Goal: Information Seeking & Learning: Learn about a topic

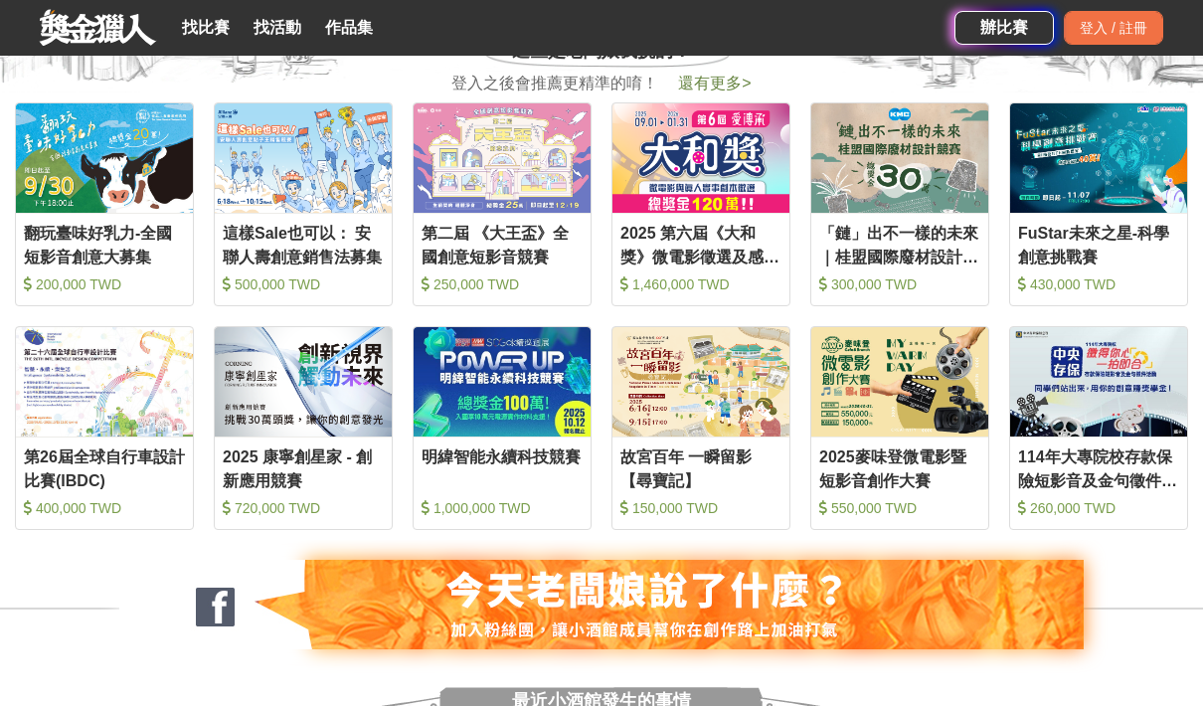
scroll to position [806, 0]
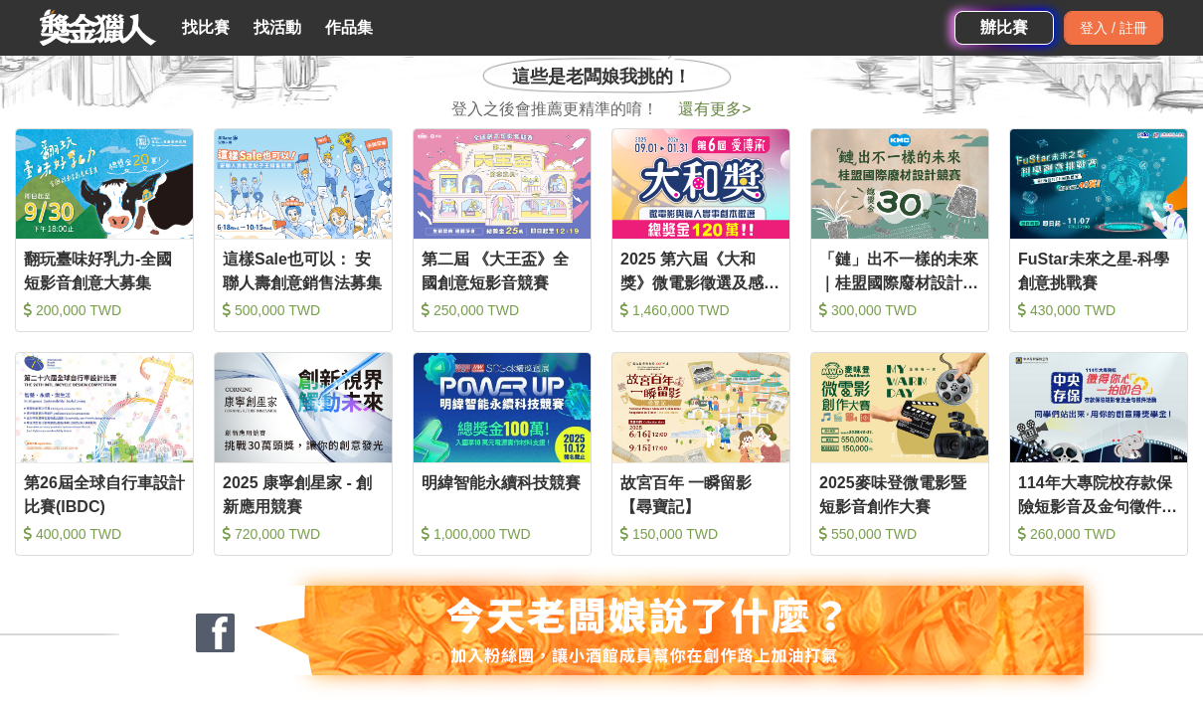
click at [728, 117] on span "還有更多 >" at bounding box center [714, 108] width 73 height 17
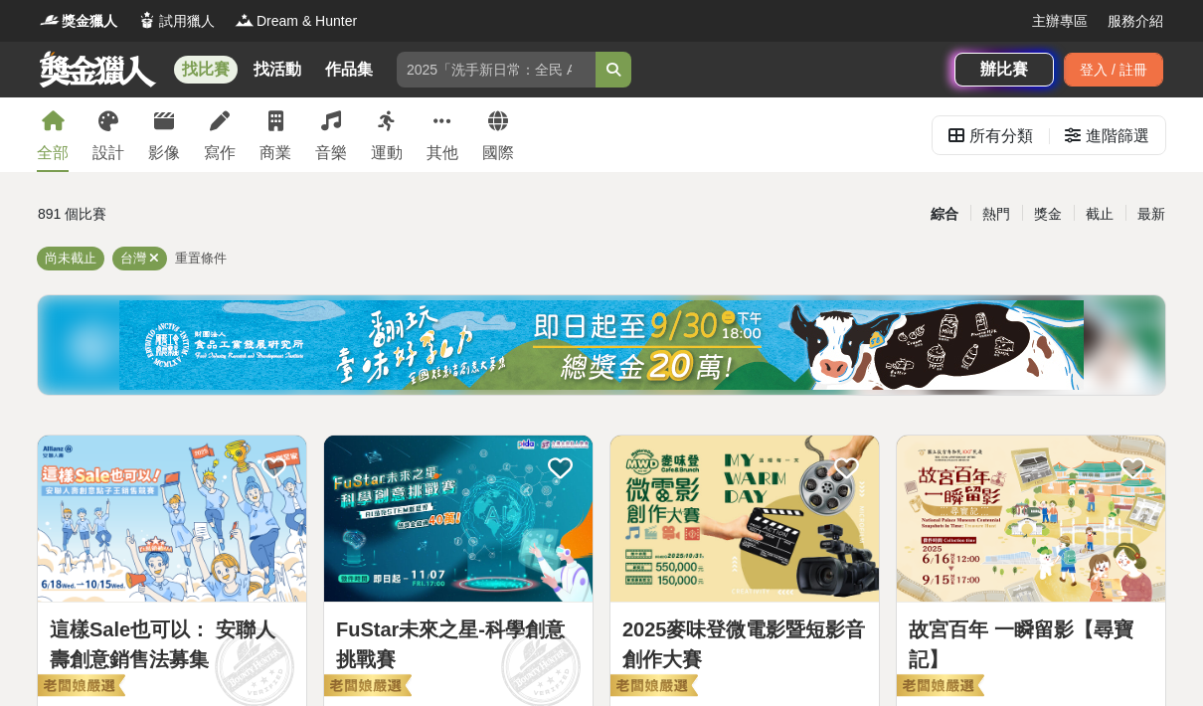
click at [266, 142] on div "商業" at bounding box center [275, 153] width 32 height 24
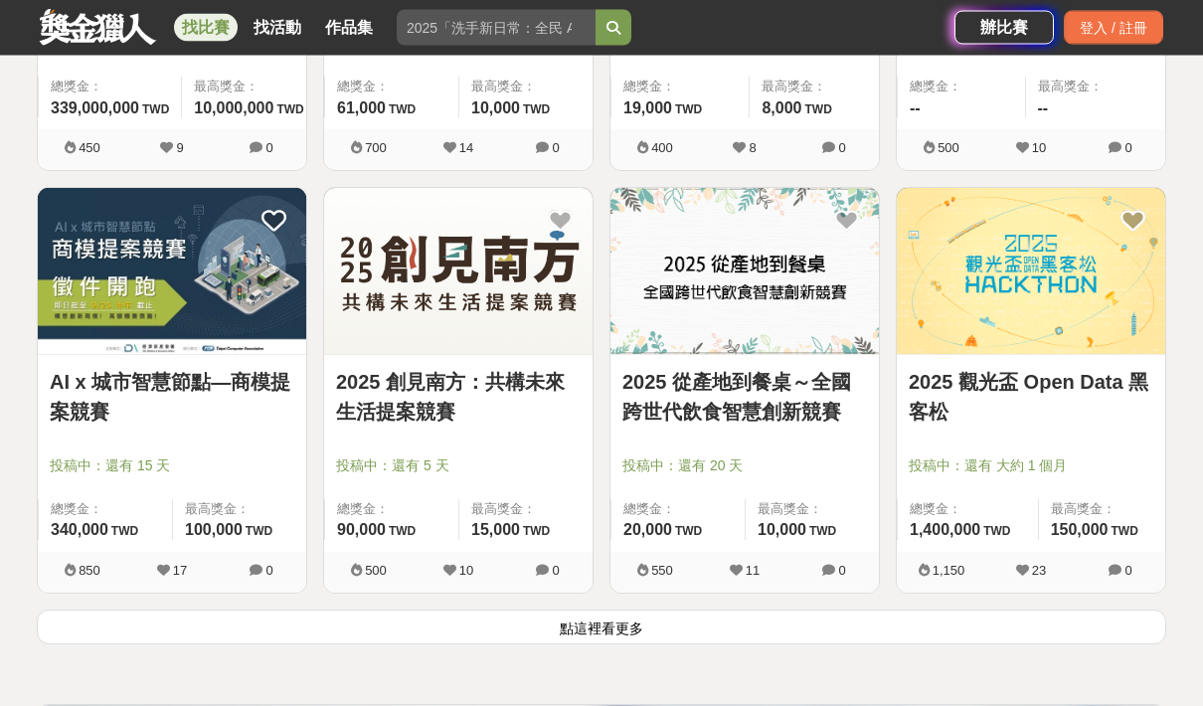
scroll to position [2358, 0]
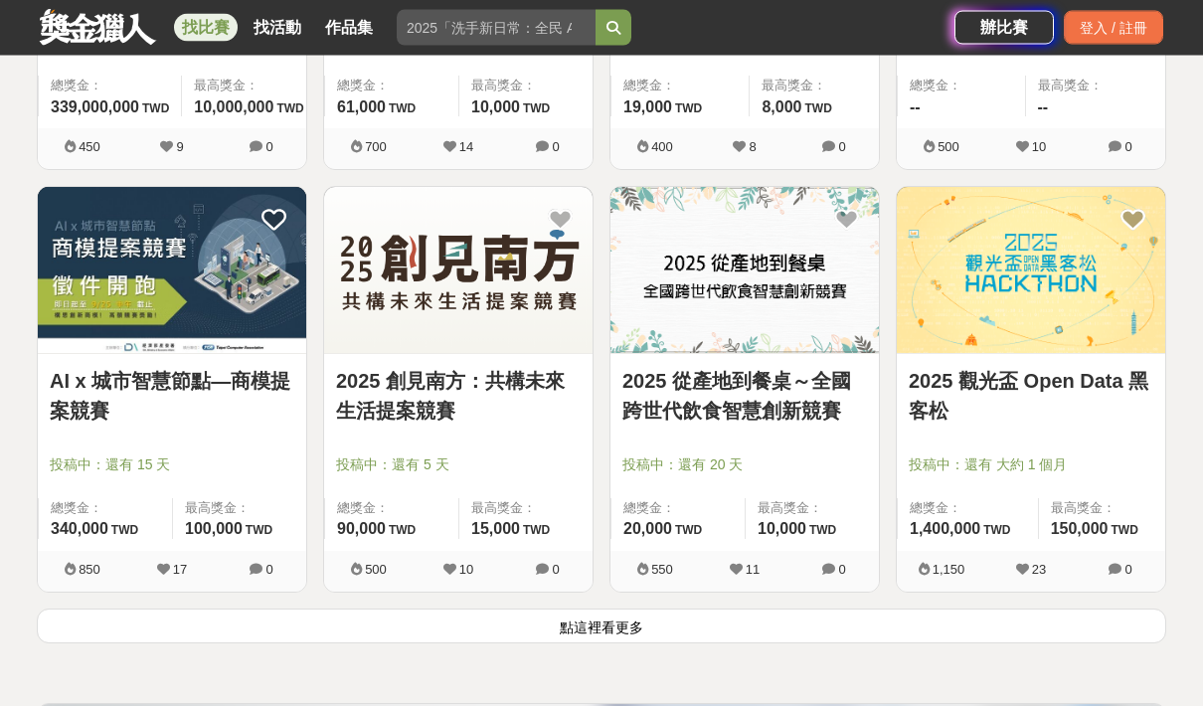
click at [718, 634] on button "點這裡看更多" at bounding box center [601, 626] width 1129 height 35
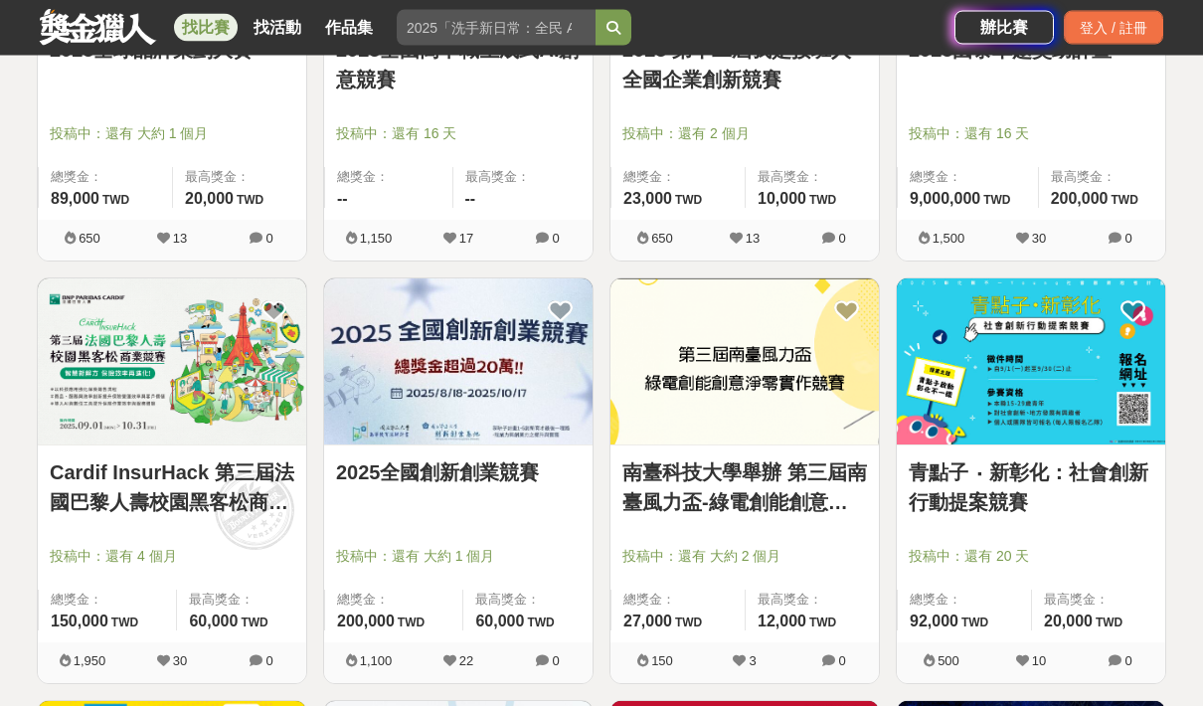
scroll to position [3124, 0]
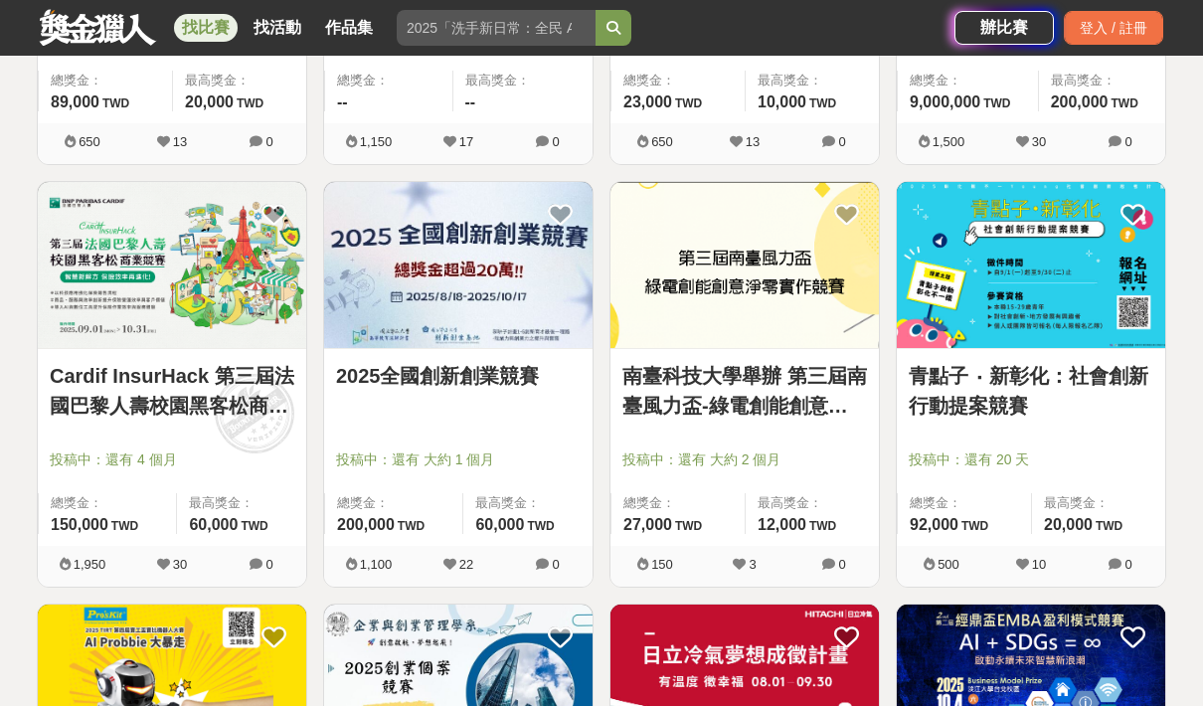
click at [228, 372] on link "Cardif InsurHack 第三屆法國巴黎人壽校園黑客松商業競賽" at bounding box center [172, 391] width 245 height 60
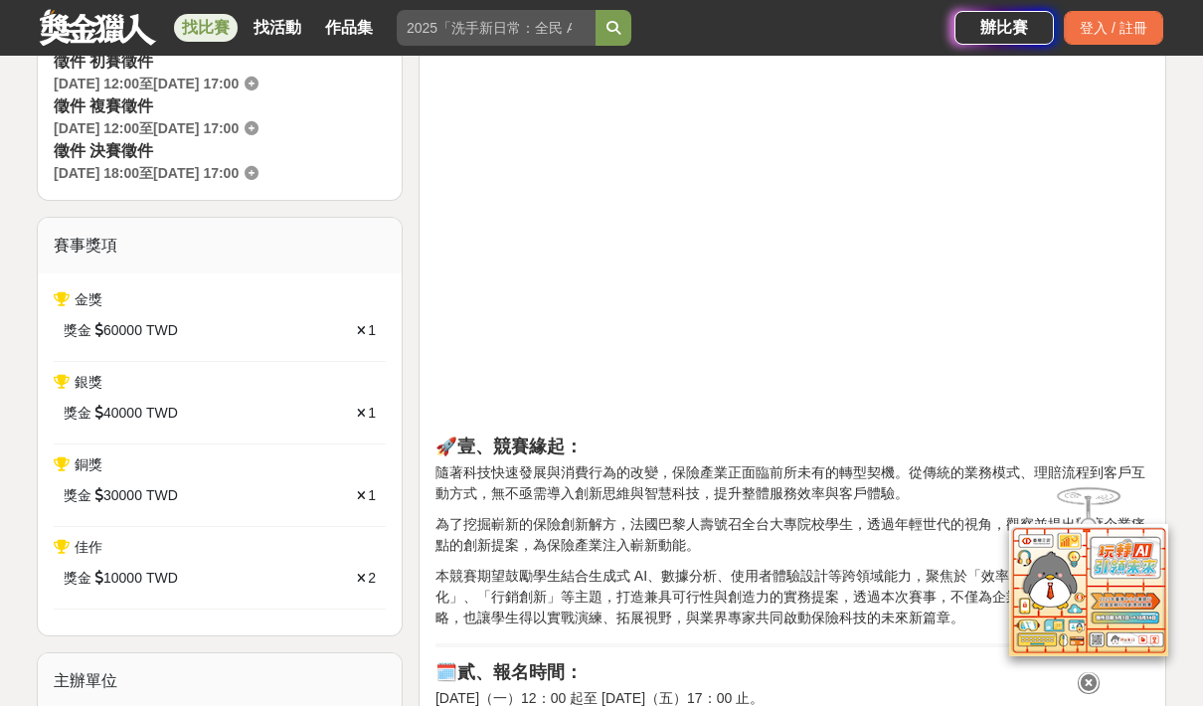
scroll to position [648, 0]
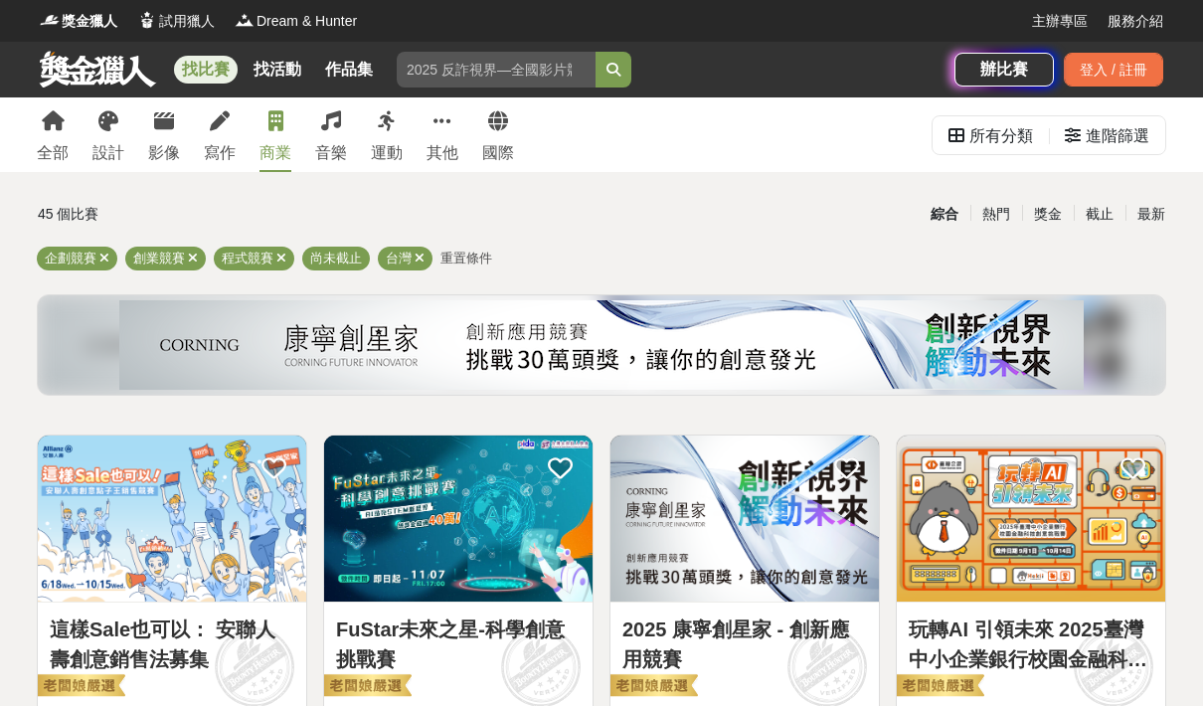
click at [271, 100] on link "商業" at bounding box center [275, 134] width 32 height 75
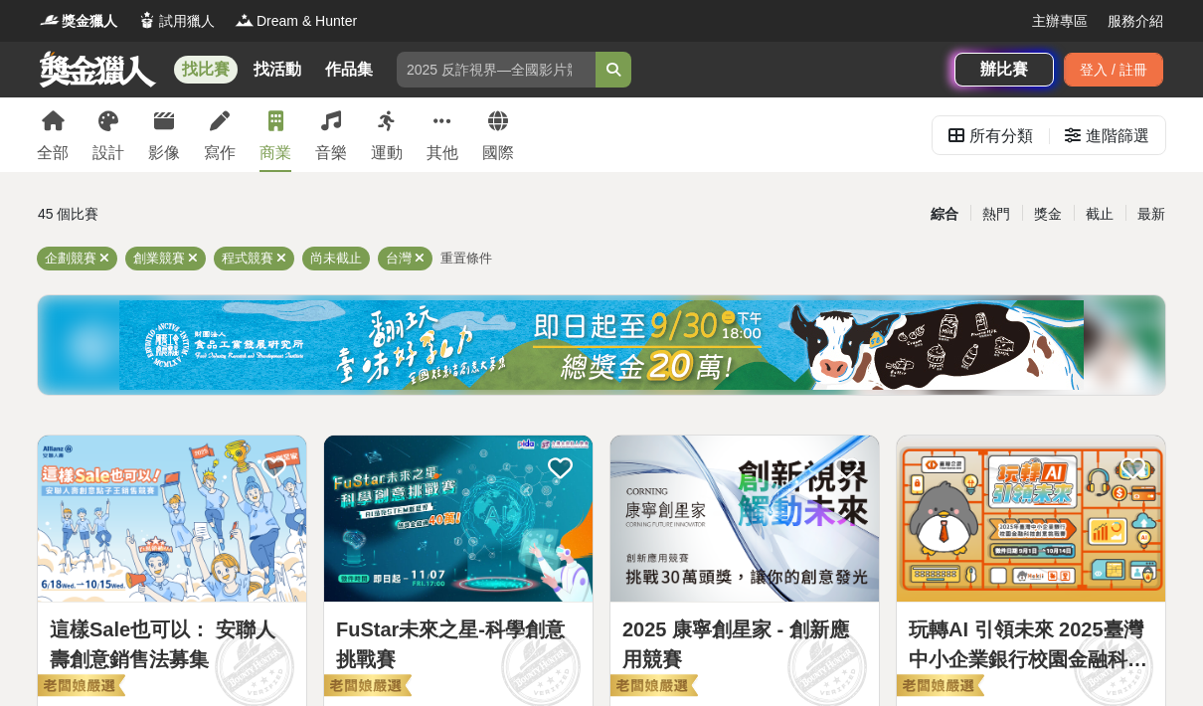
click at [50, 129] on icon at bounding box center [53, 121] width 23 height 20
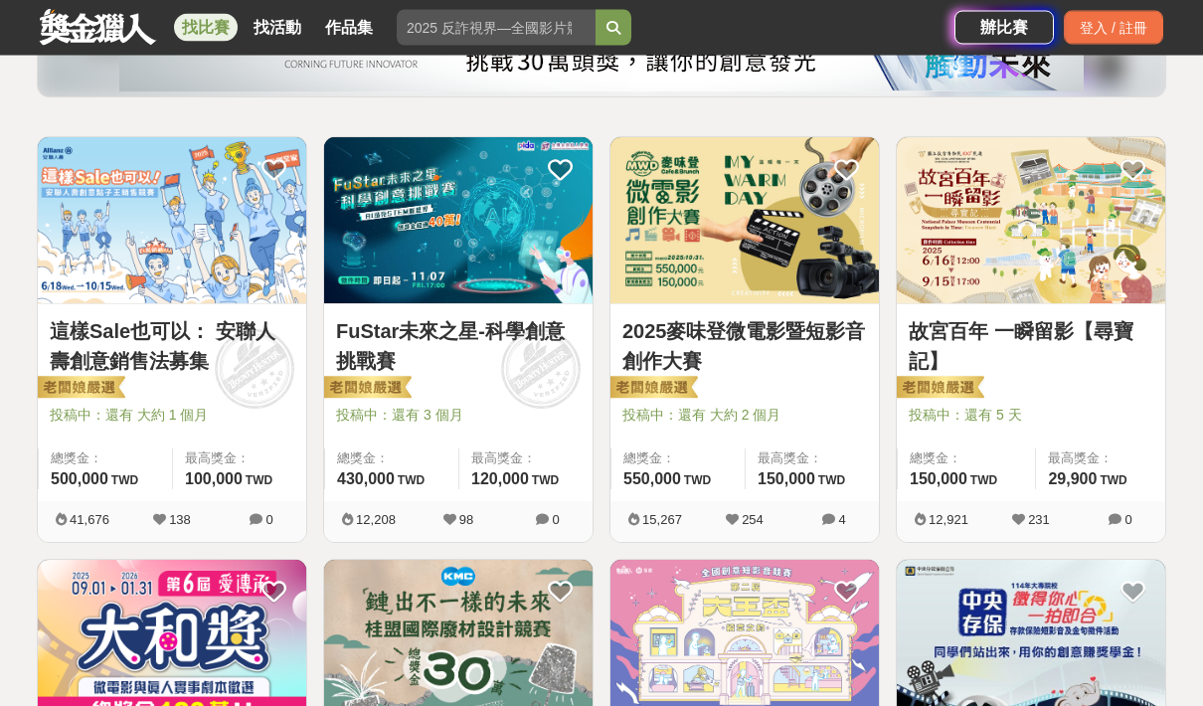
scroll to position [298, 0]
click at [730, 183] on img at bounding box center [744, 220] width 268 height 166
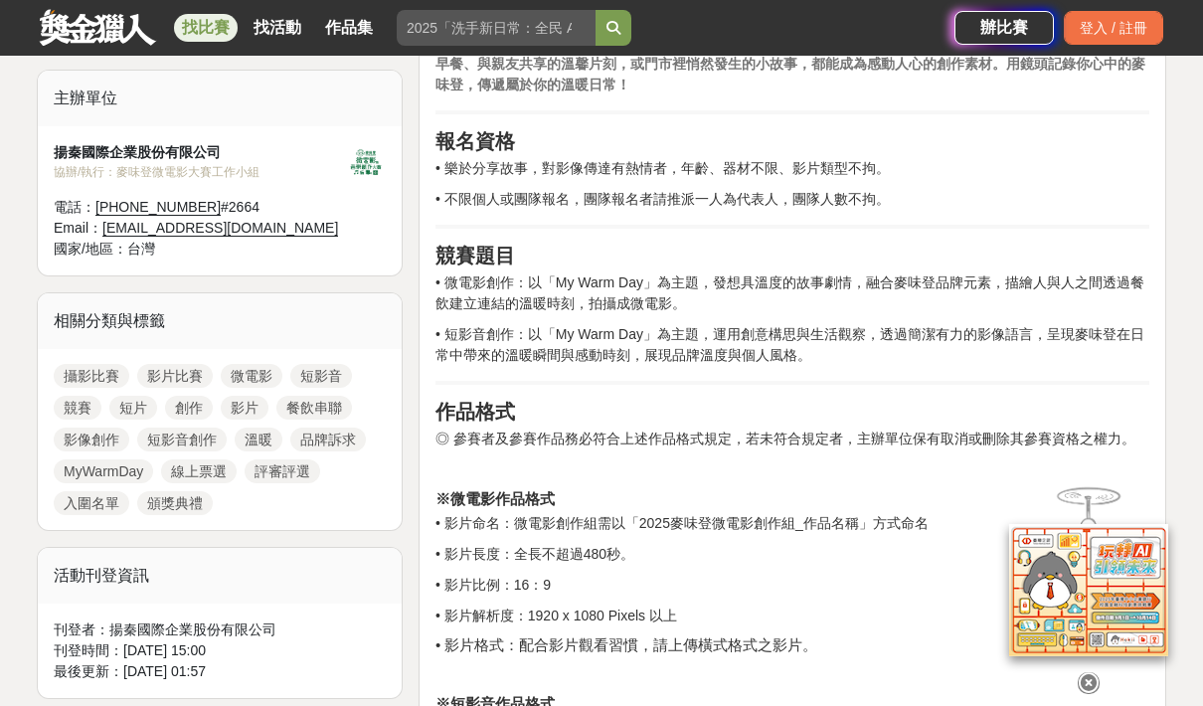
scroll to position [720, 0]
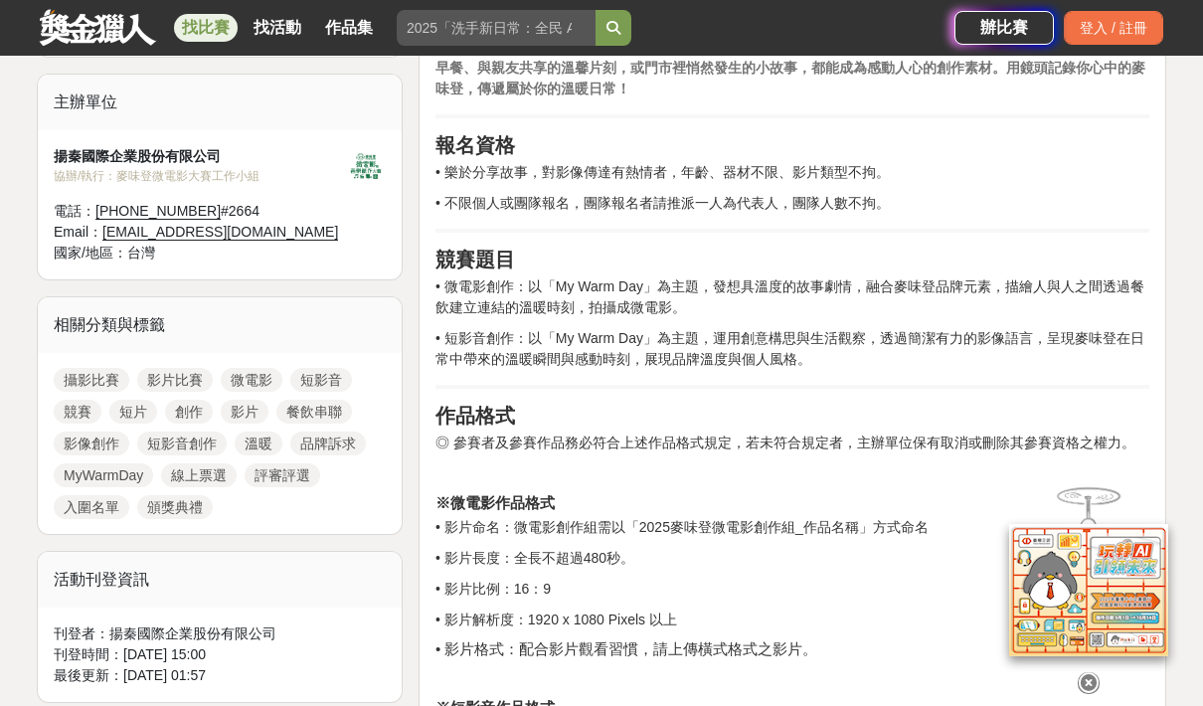
click at [1039, 255] on h2 "競賽題目" at bounding box center [792, 259] width 714 height 24
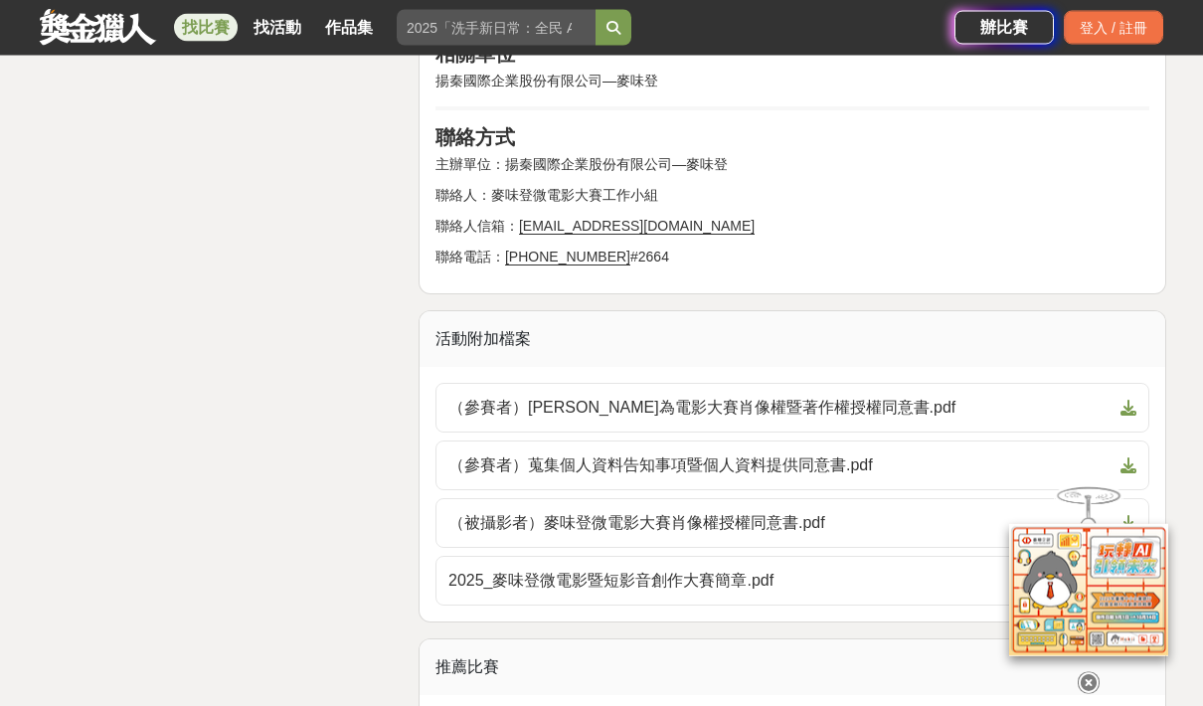
scroll to position [3597, 0]
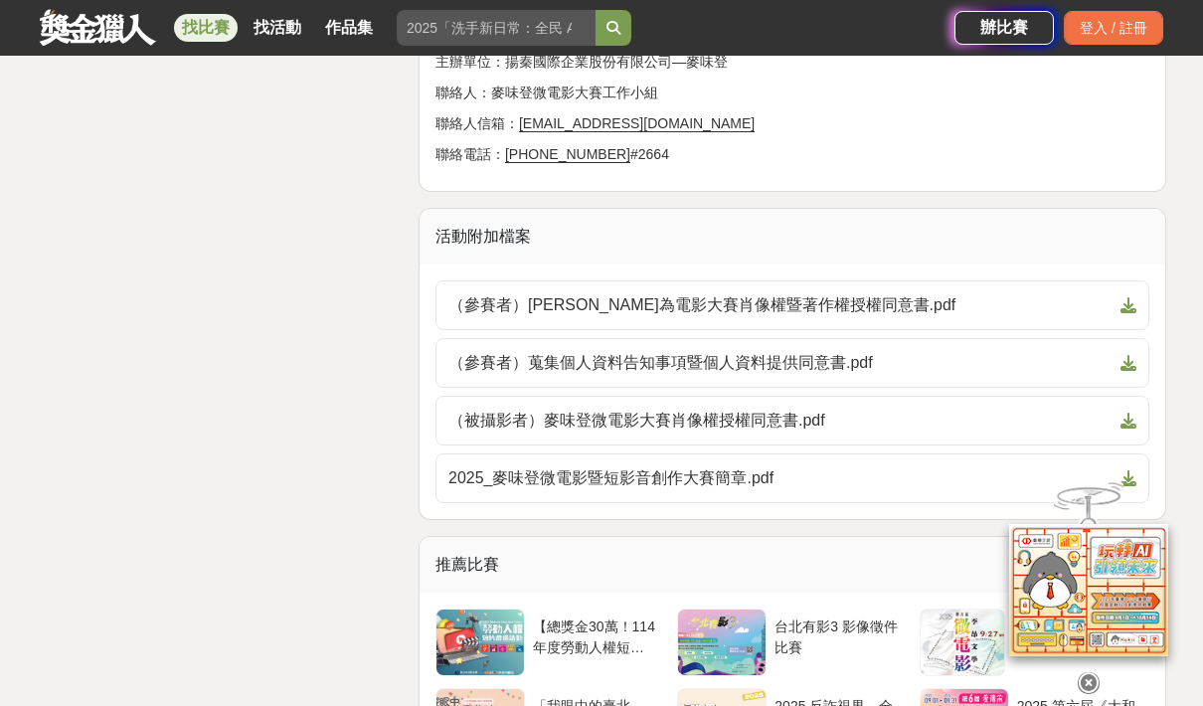
click at [545, 475] on span "2025_麥味登微電影暨短影音創作大賽簡章.pdf" at bounding box center [780, 478] width 664 height 24
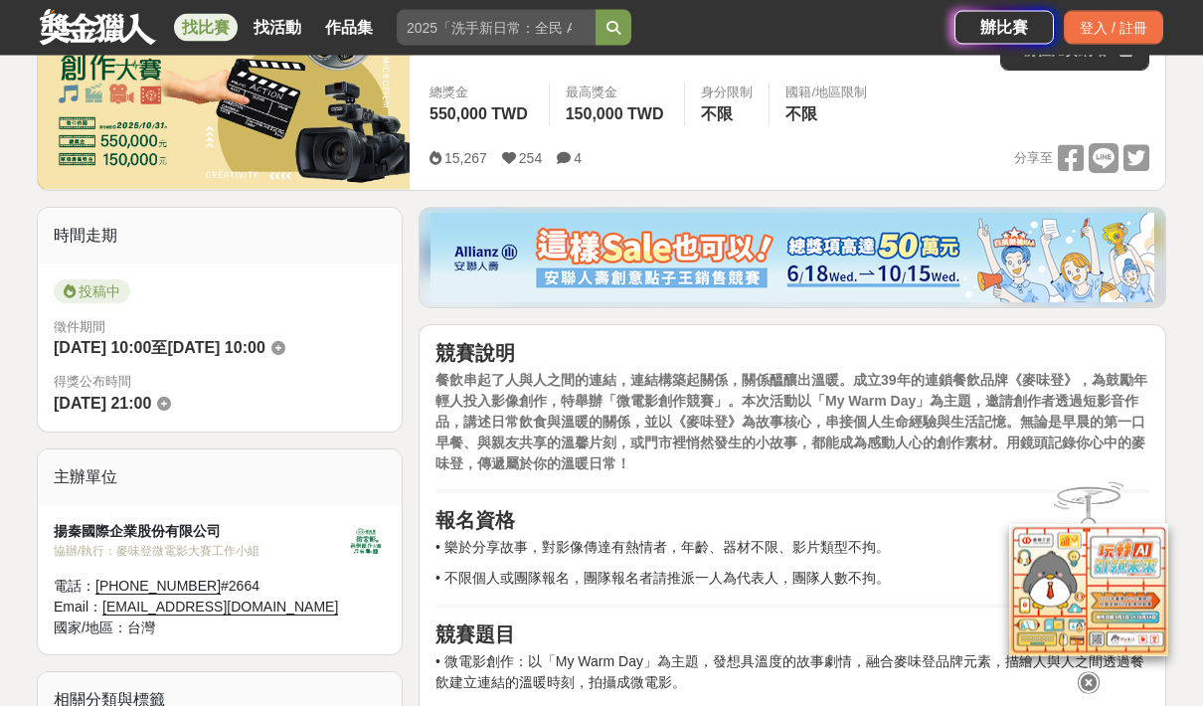
scroll to position [0, 0]
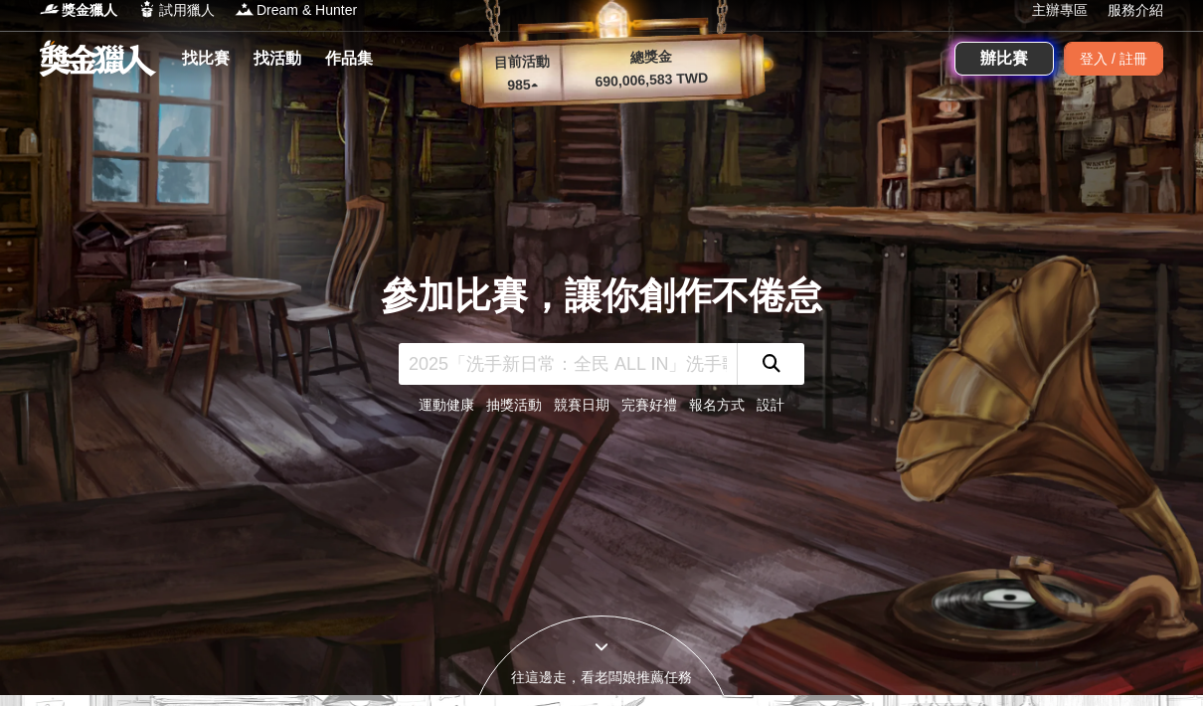
scroll to position [11, 0]
click at [208, 51] on link "找比賽" at bounding box center [206, 59] width 64 height 28
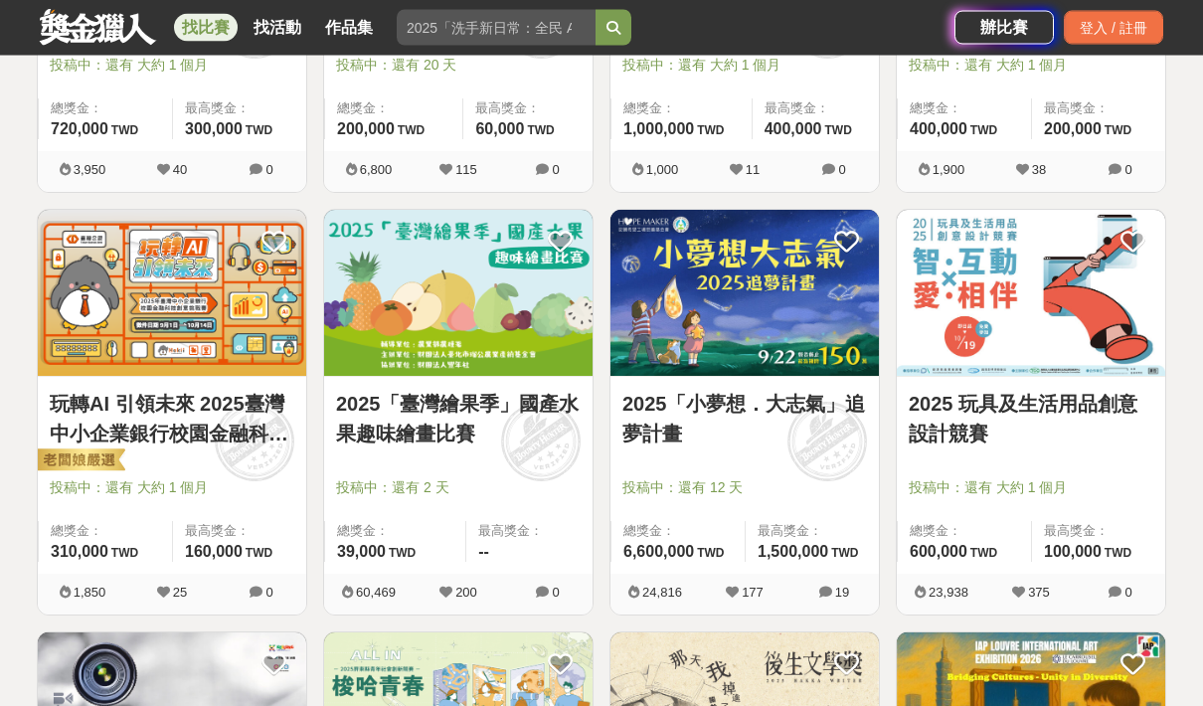
scroll to position [1492, 0]
click at [1005, 284] on img at bounding box center [1031, 293] width 268 height 166
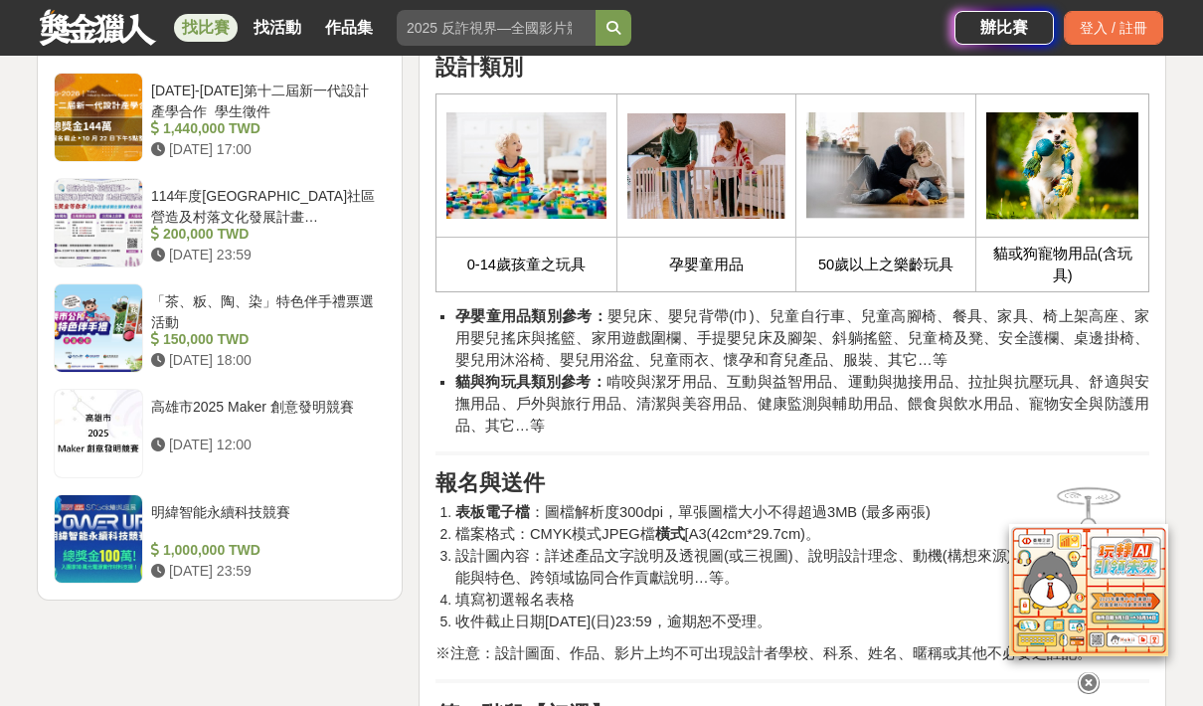
scroll to position [2389, 0]
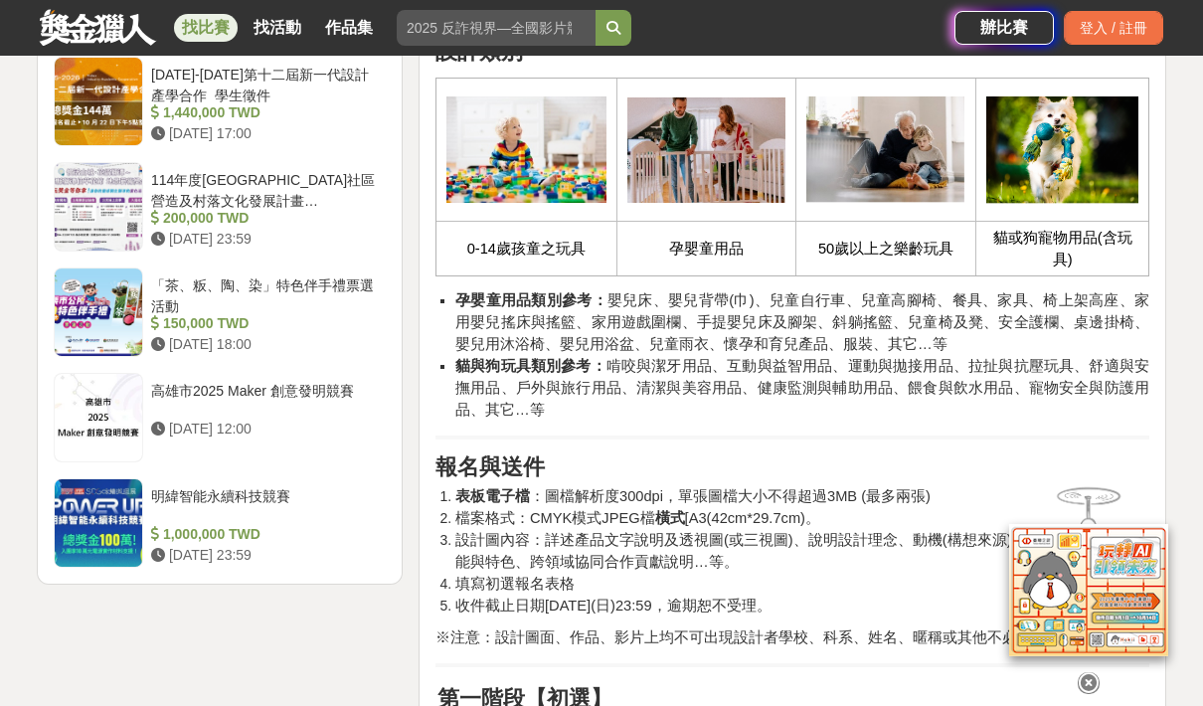
click at [560, 597] on span "收件截止日期114年10月19日(日)23:59，逾期恕不受理。" at bounding box center [613, 605] width 316 height 16
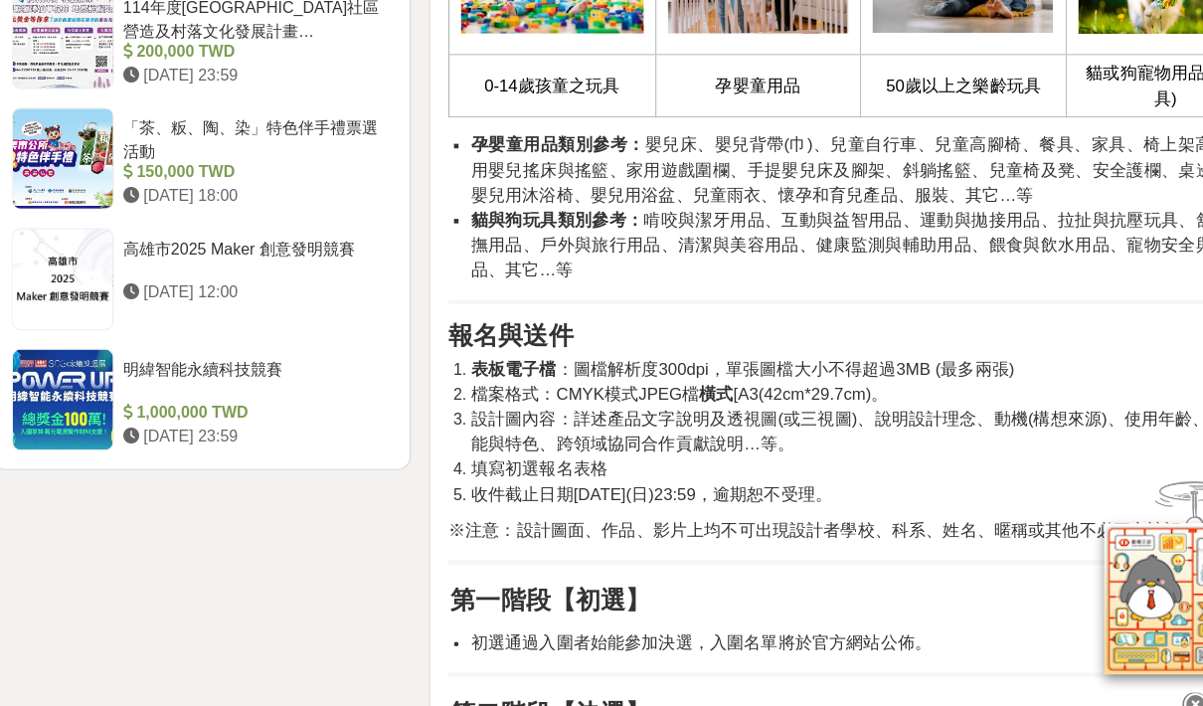
scroll to position [2498, 0]
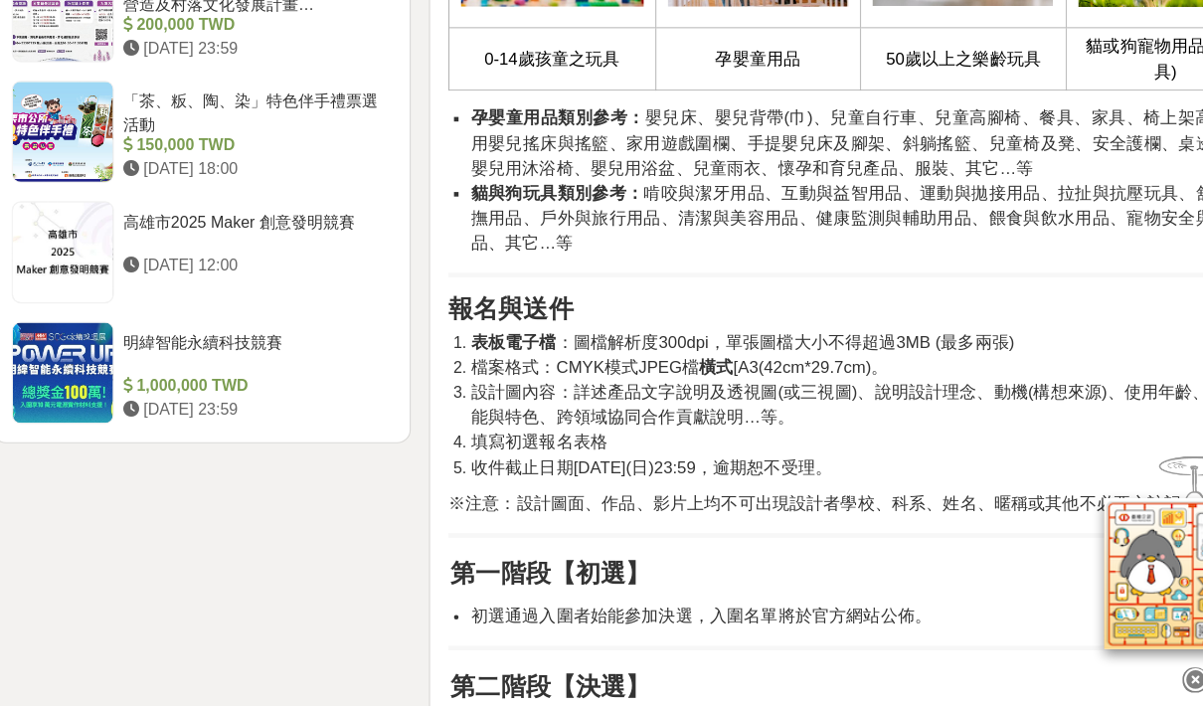
click at [681, 402] on span "檔案格式：CMYK模式JPEG檔 橫式 [A3(42cm*29.7cm)。" at bounding box center [637, 410] width 365 height 16
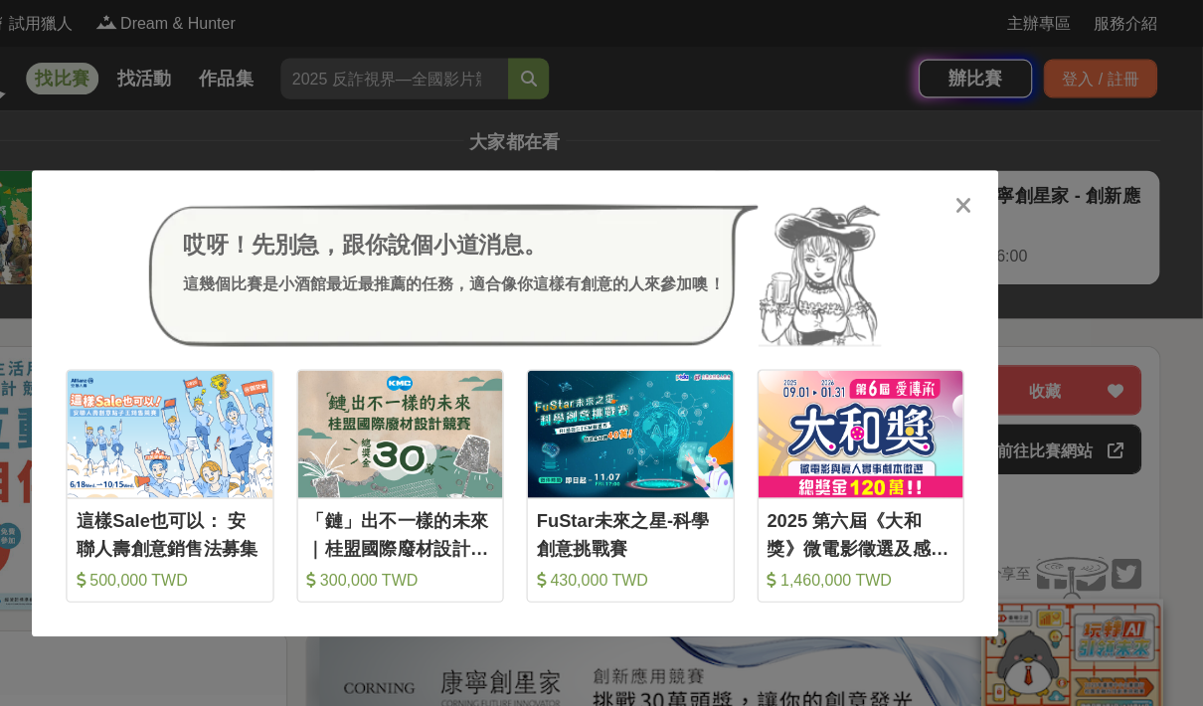
scroll to position [0, 0]
click at [987, 185] on icon at bounding box center [994, 180] width 15 height 20
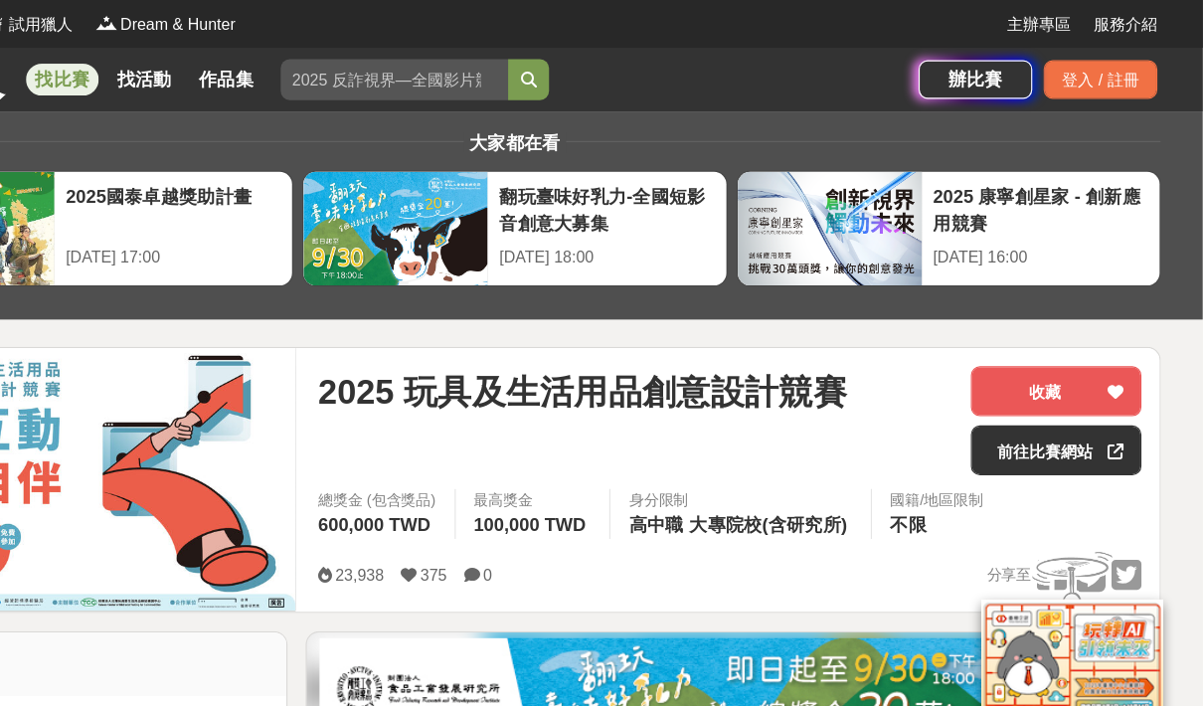
click at [967, 179] on div "2025 康寧創星家 - 創新應用競賽" at bounding box center [1061, 182] width 188 height 45
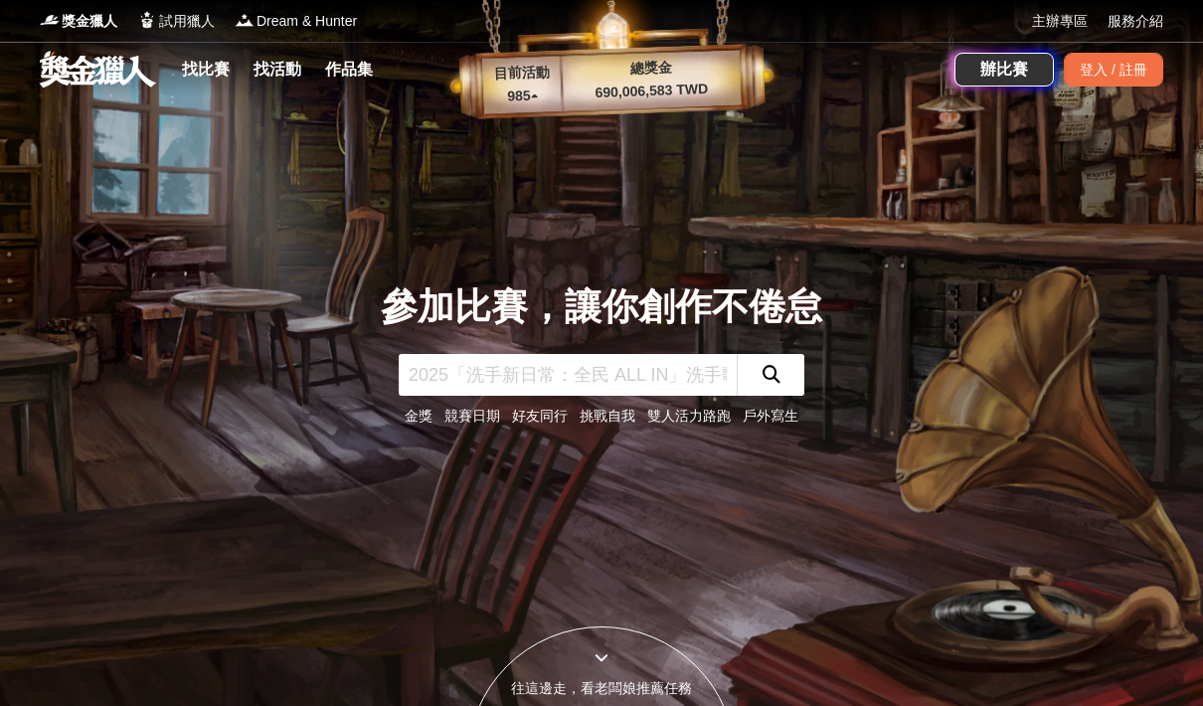
click at [184, 92] on div "找比賽 找活動 作品集" at bounding box center [281, 70] width 215 height 56
click at [186, 58] on link "找比賽" at bounding box center [206, 70] width 64 height 28
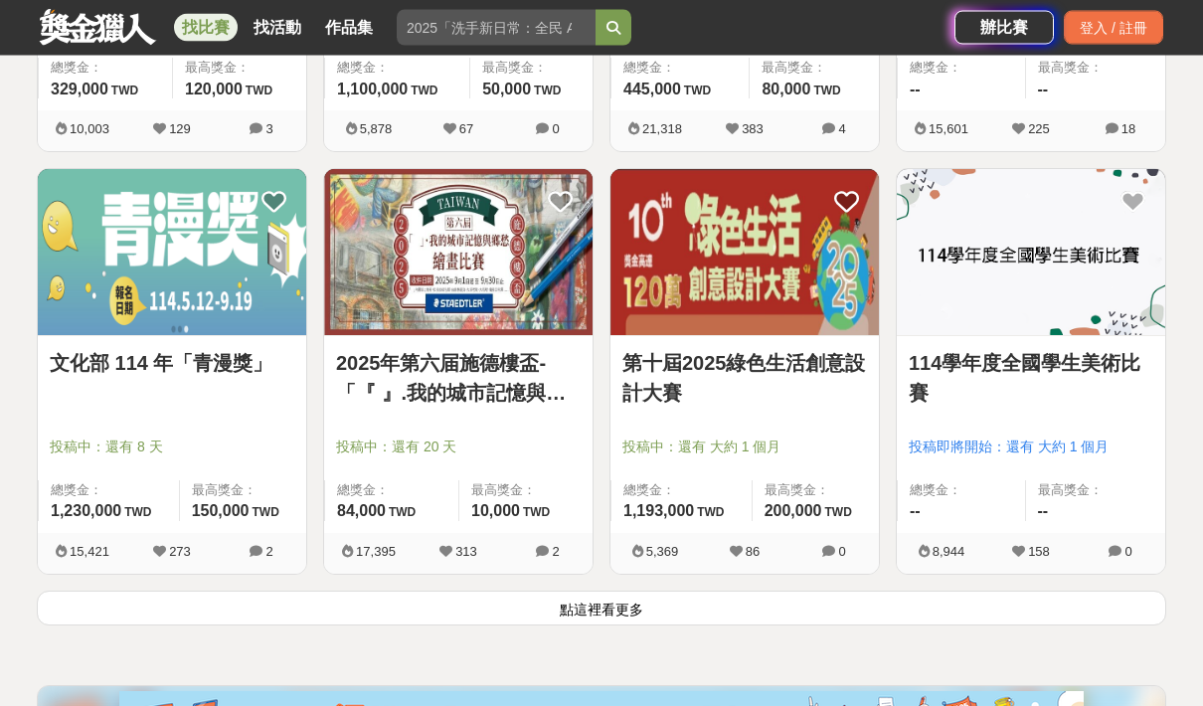
scroll to position [2377, 0]
click at [417, 612] on button "點這裡看更多" at bounding box center [601, 607] width 1129 height 35
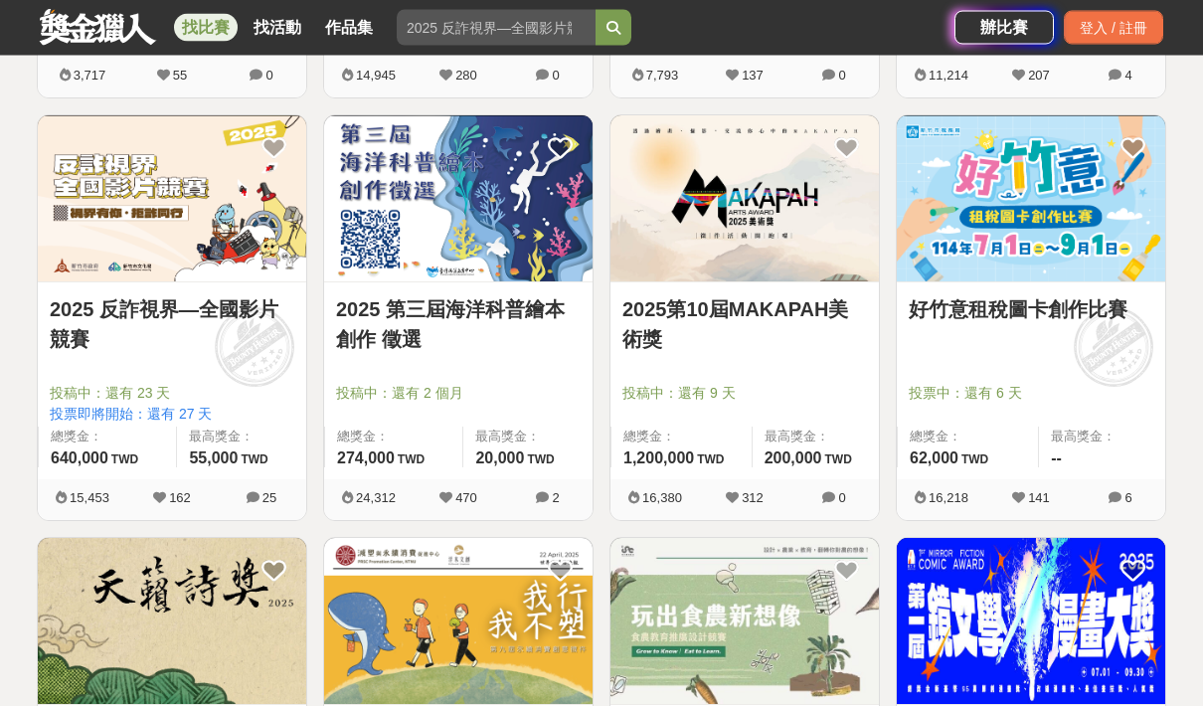
scroll to position [3271, 0]
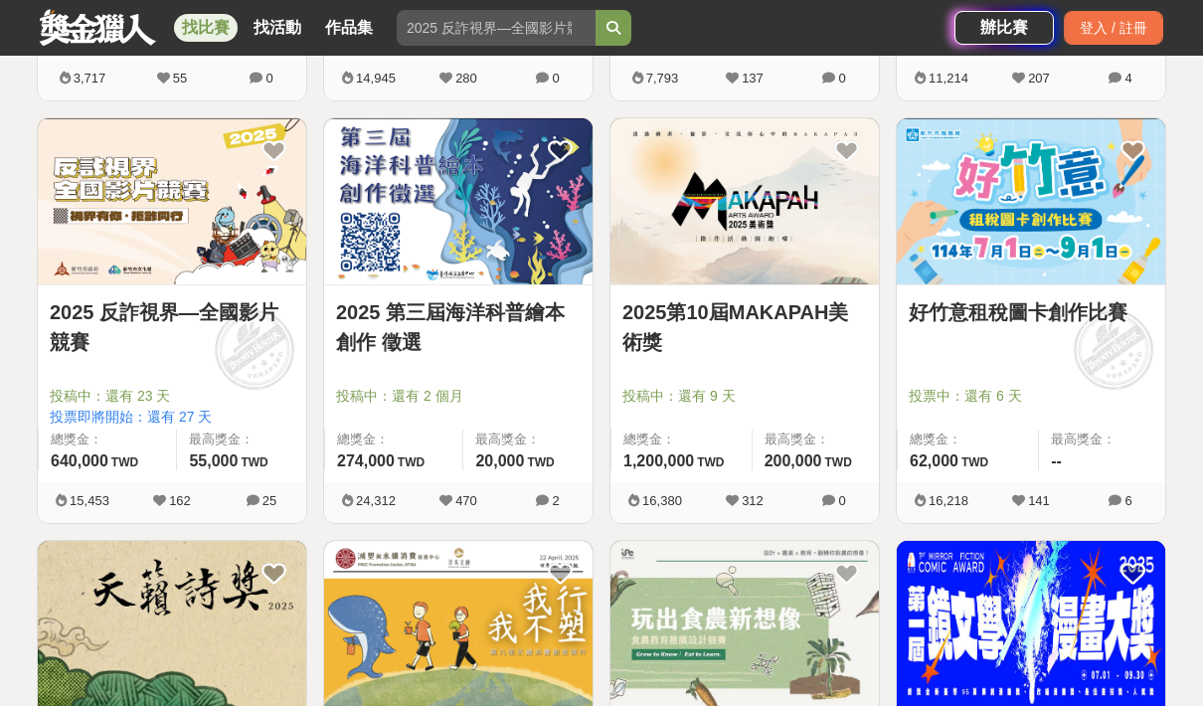
click at [381, 162] on img at bounding box center [458, 201] width 268 height 166
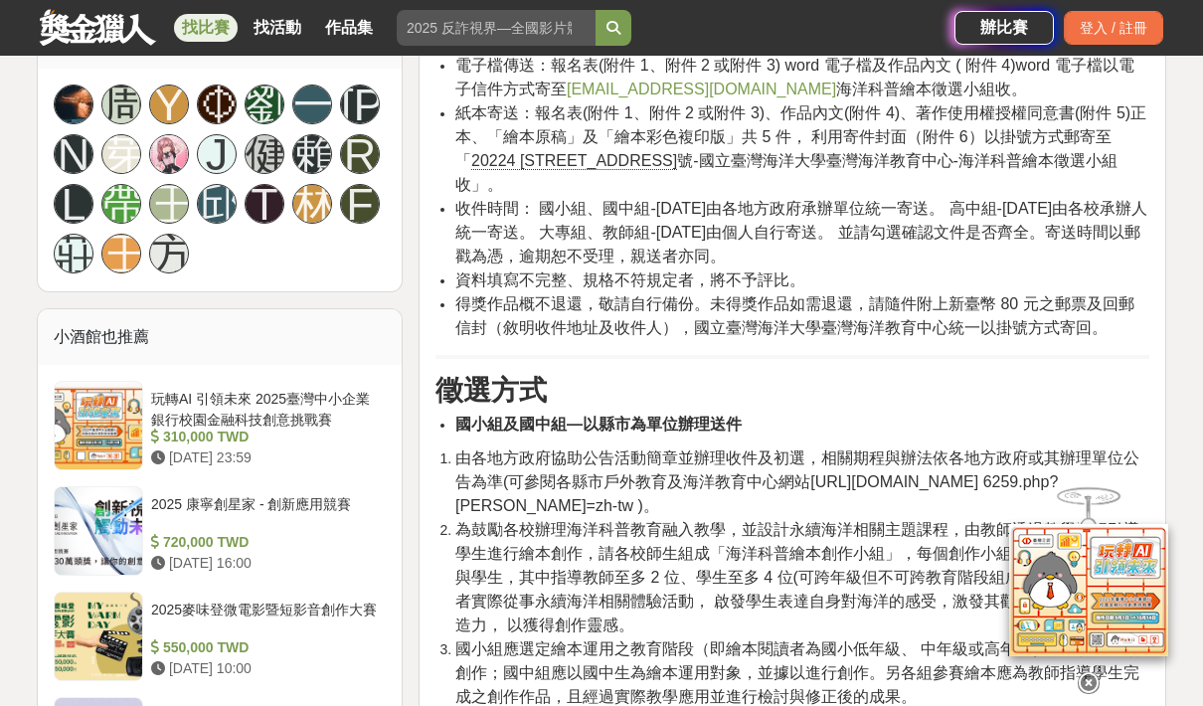
scroll to position [1382, 0]
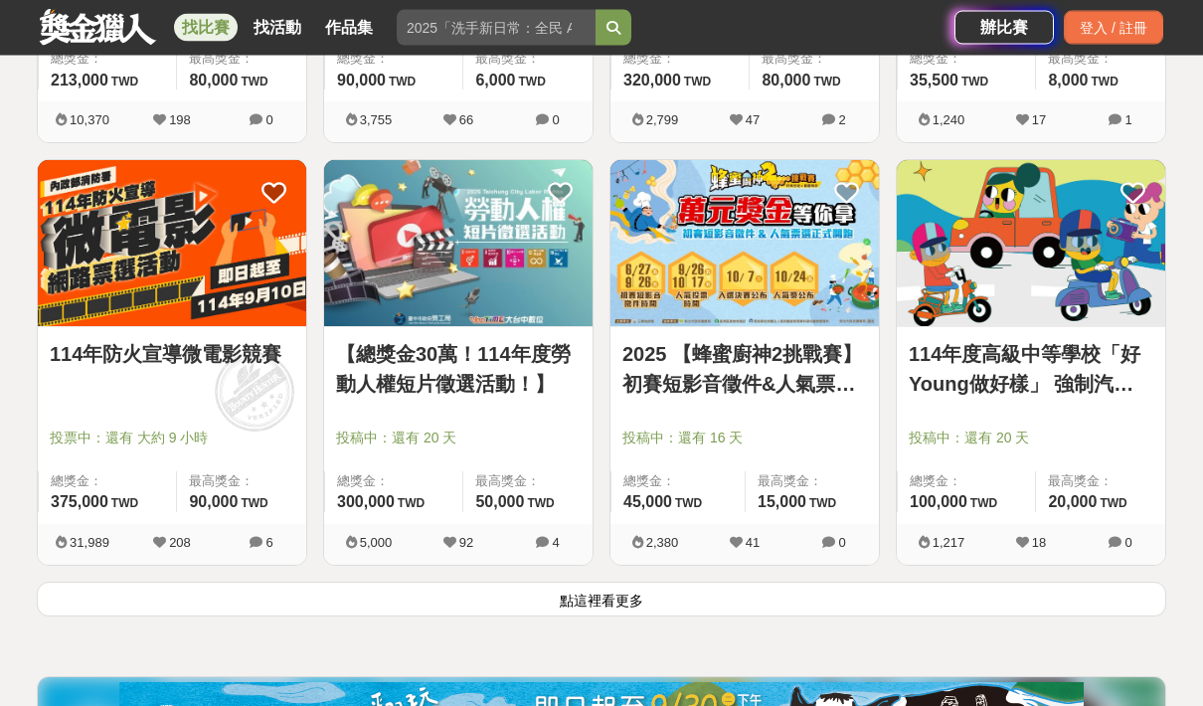
scroll to position [4918, 0]
click at [540, 612] on button "點這裡看更多" at bounding box center [601, 598] width 1129 height 35
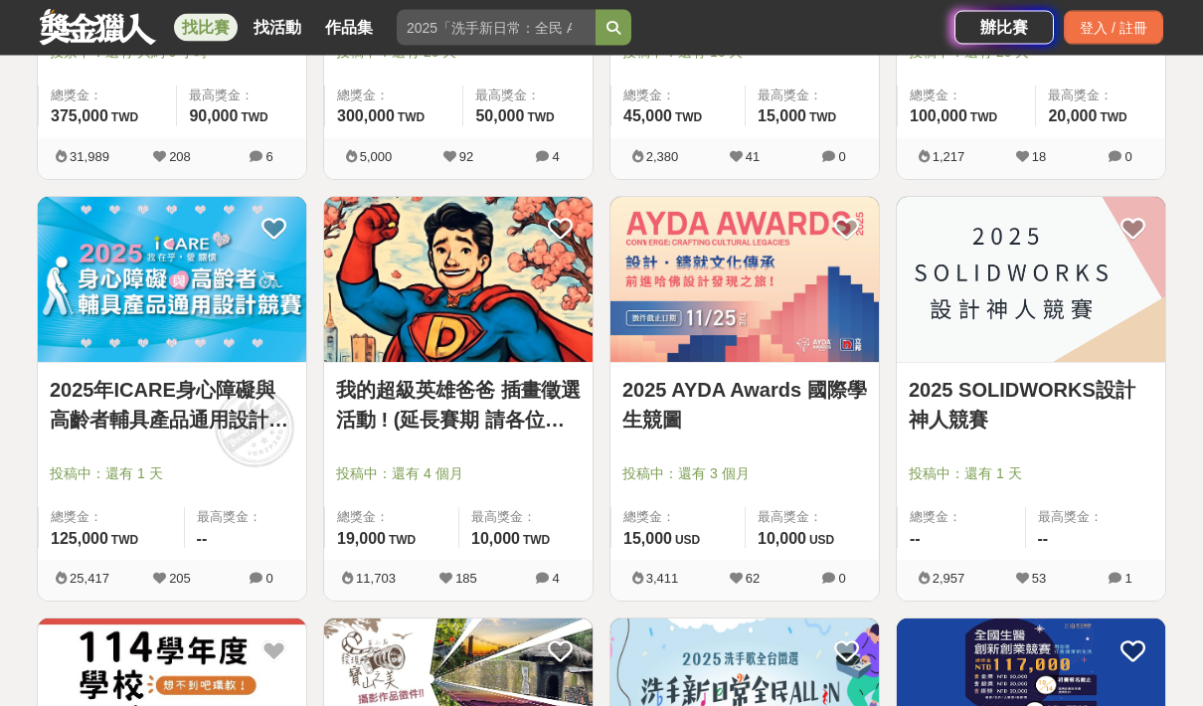
scroll to position [5303, 0]
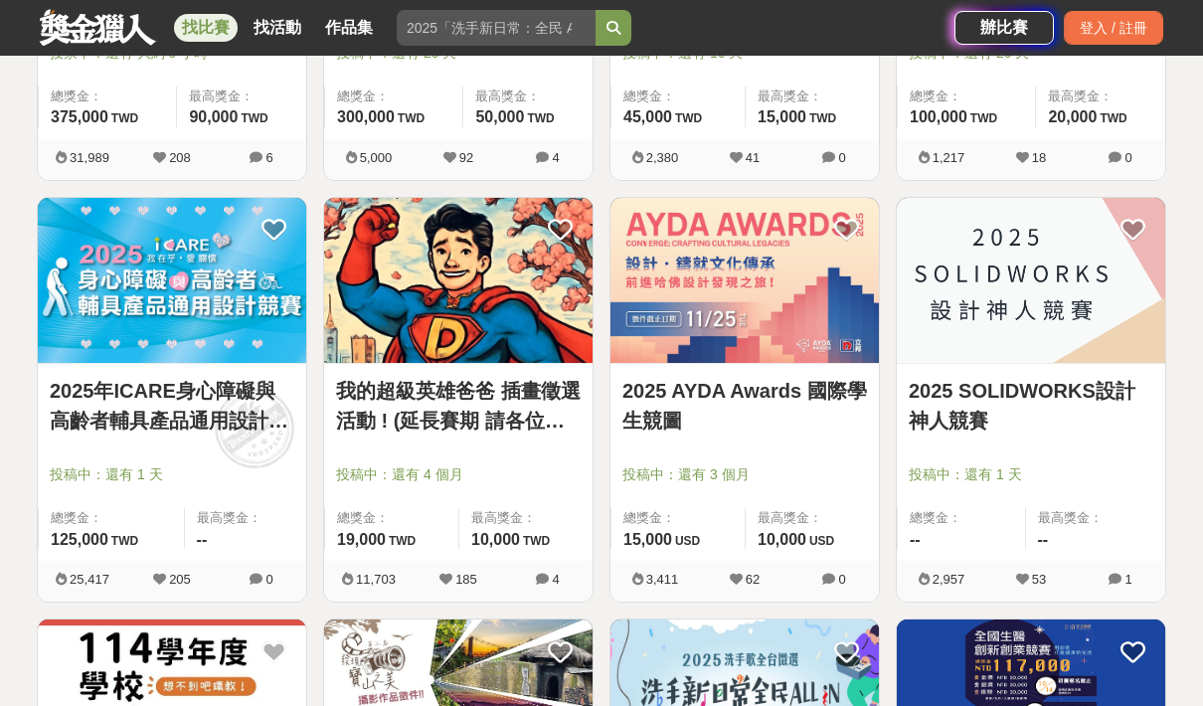
click at [676, 306] on img at bounding box center [744, 281] width 268 height 166
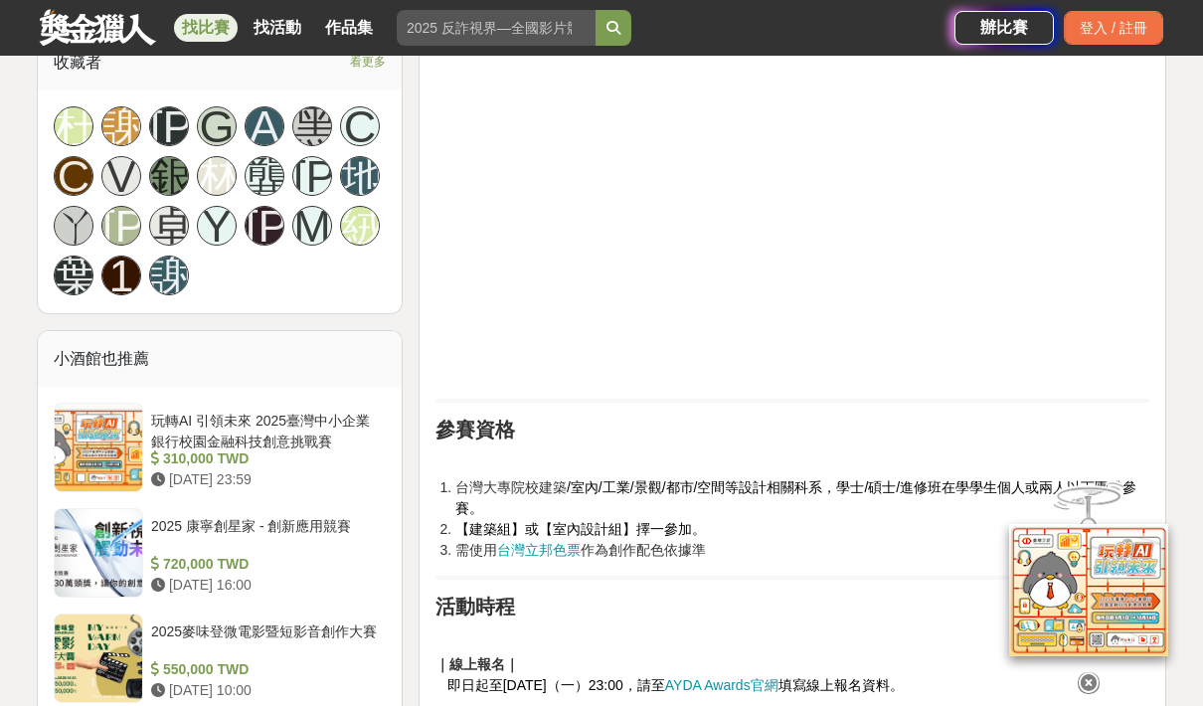
scroll to position [1293, 0]
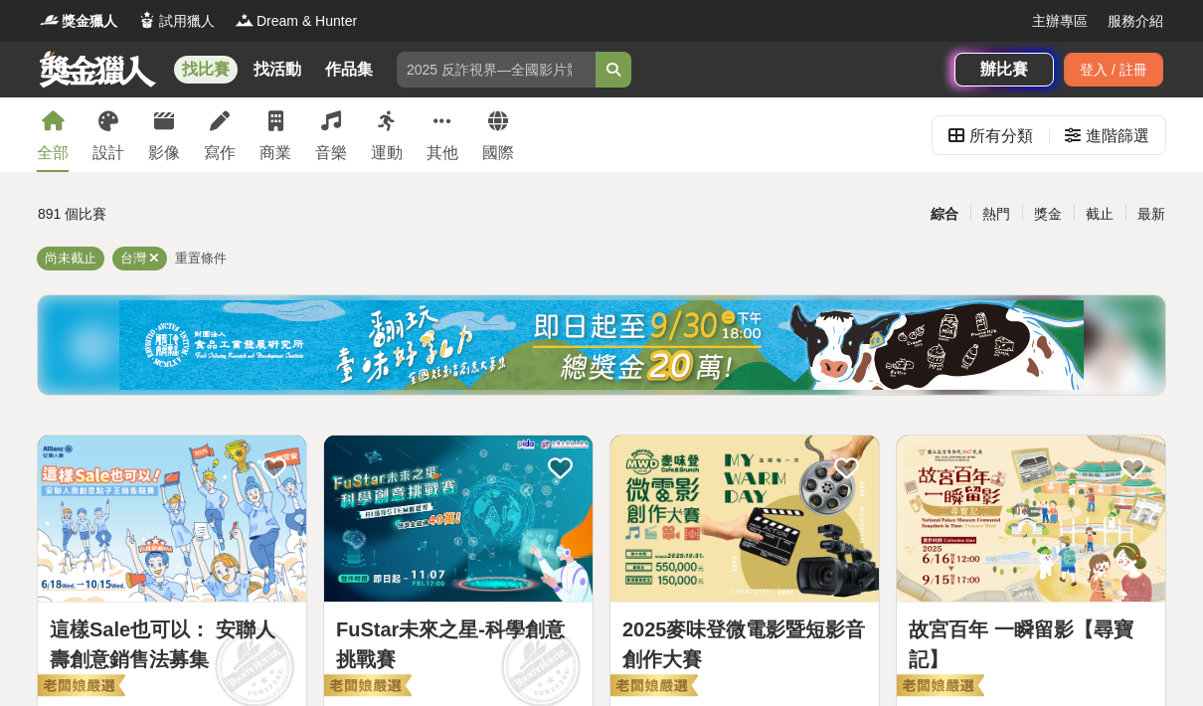
click at [1109, 126] on div "進階篩選" at bounding box center [1117, 136] width 64 height 40
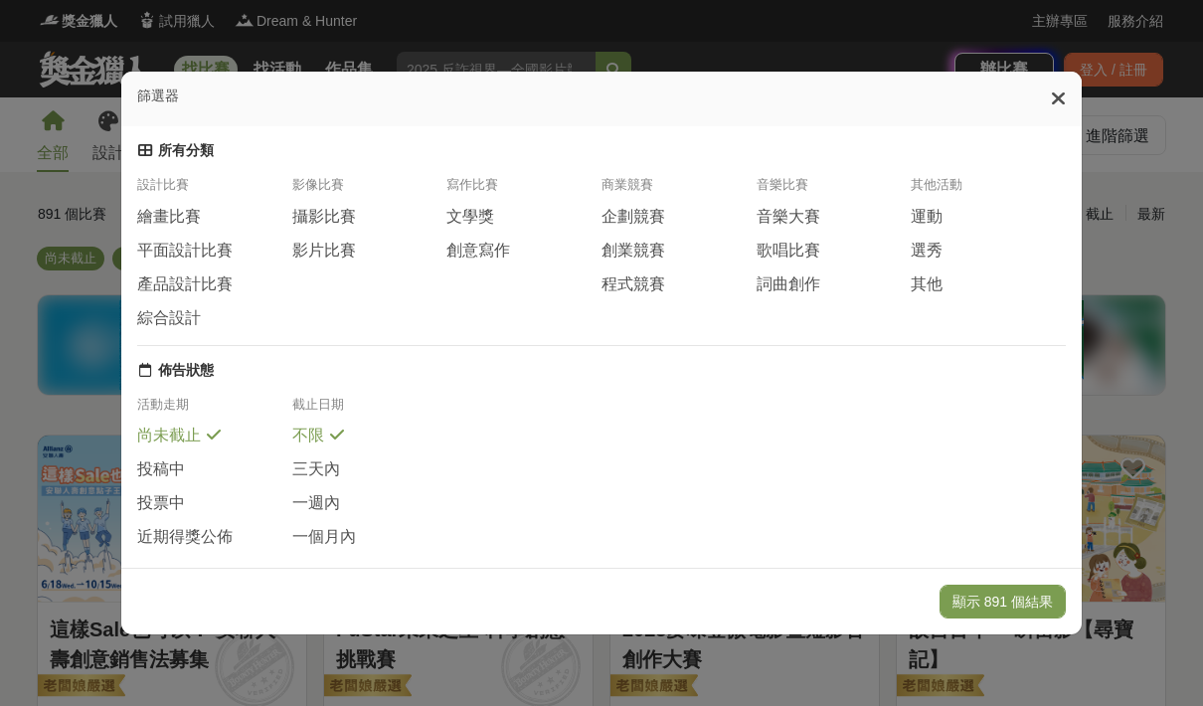
click at [151, 425] on span "尚未截止" at bounding box center [169, 435] width 64 height 21
click at [1038, 618] on button "顯示 891 個結果" at bounding box center [1002, 601] width 126 height 34
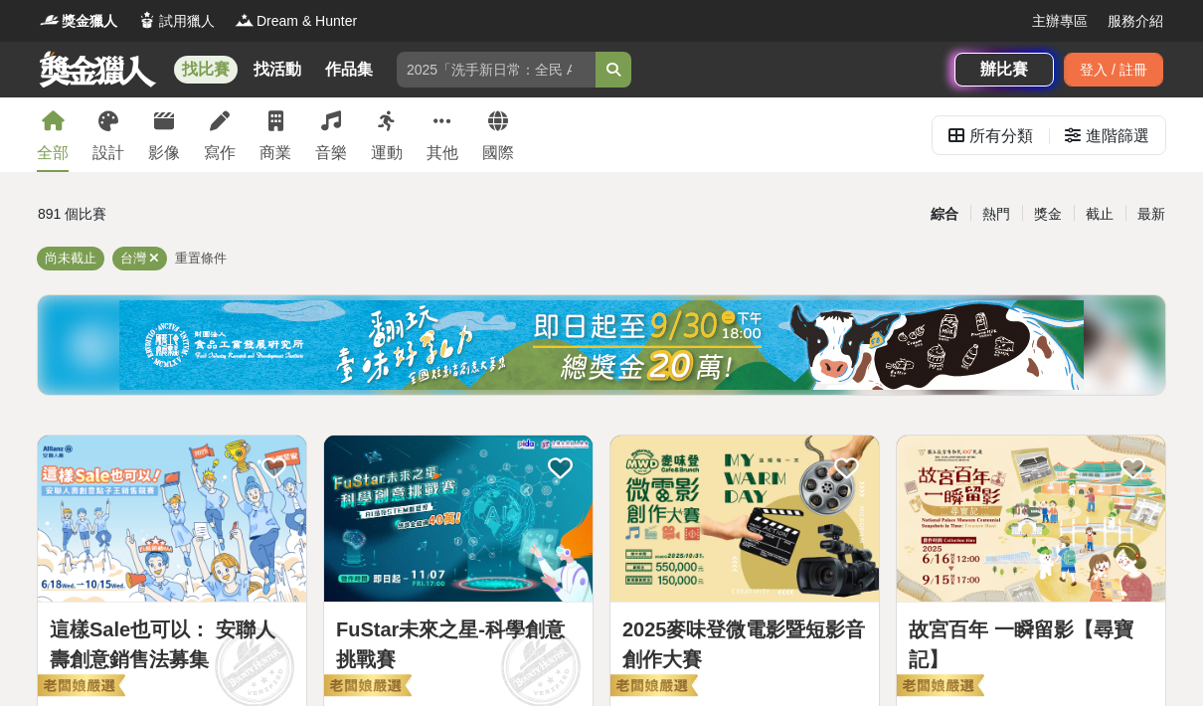
click at [173, 127] on icon at bounding box center [164, 121] width 20 height 20
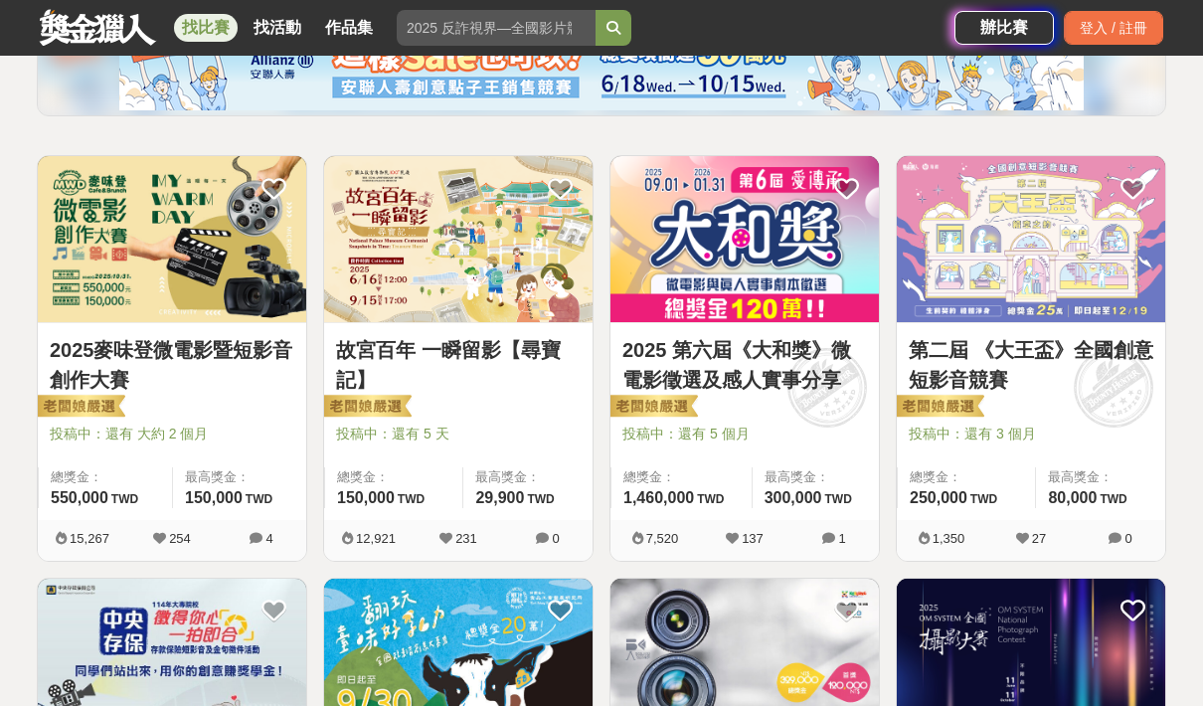
scroll to position [254, 0]
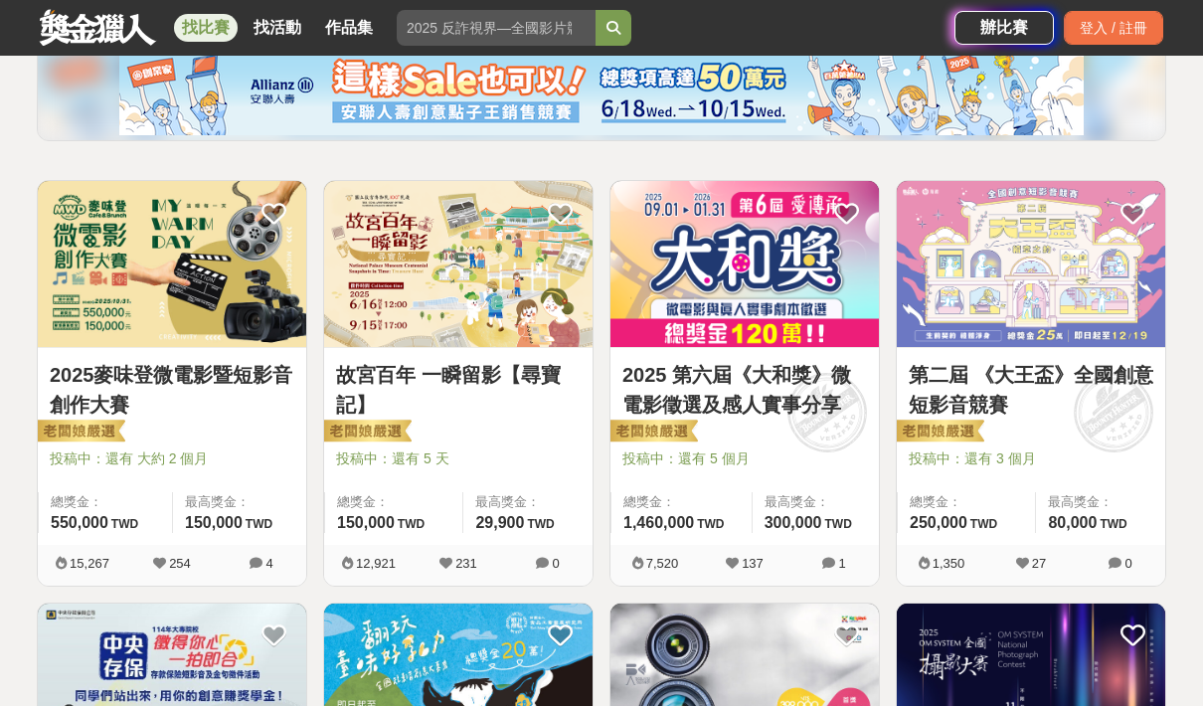
click at [688, 211] on img at bounding box center [744, 264] width 268 height 166
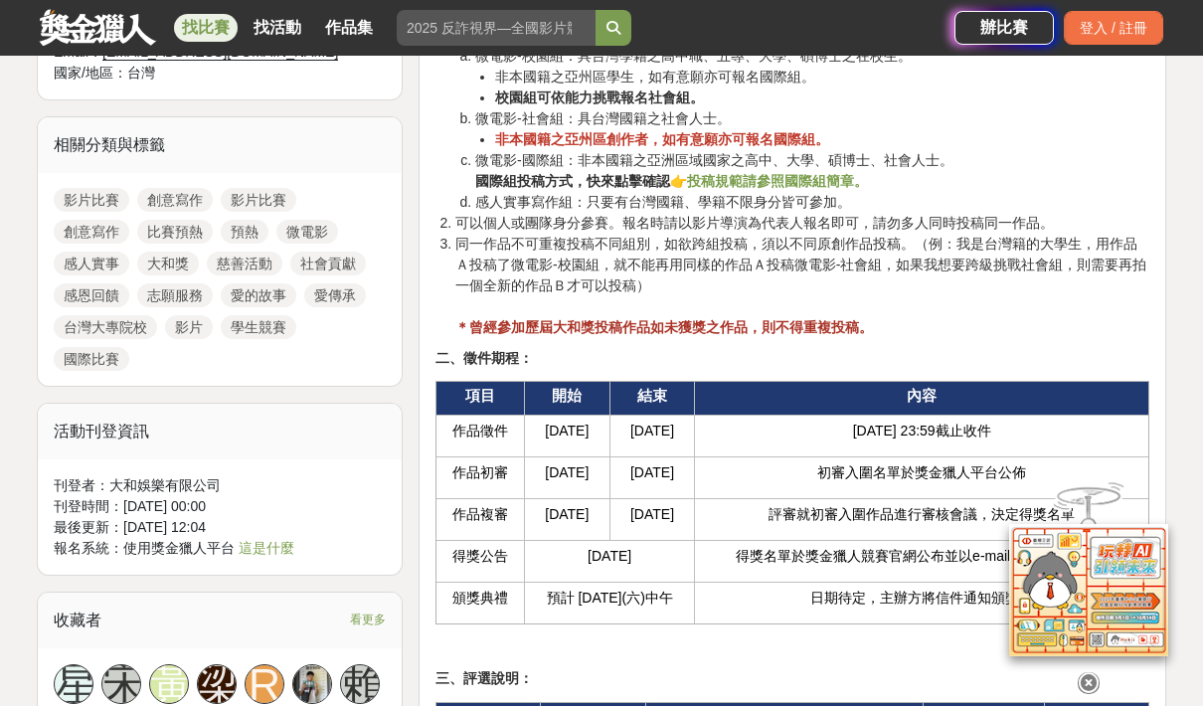
scroll to position [2125, 0]
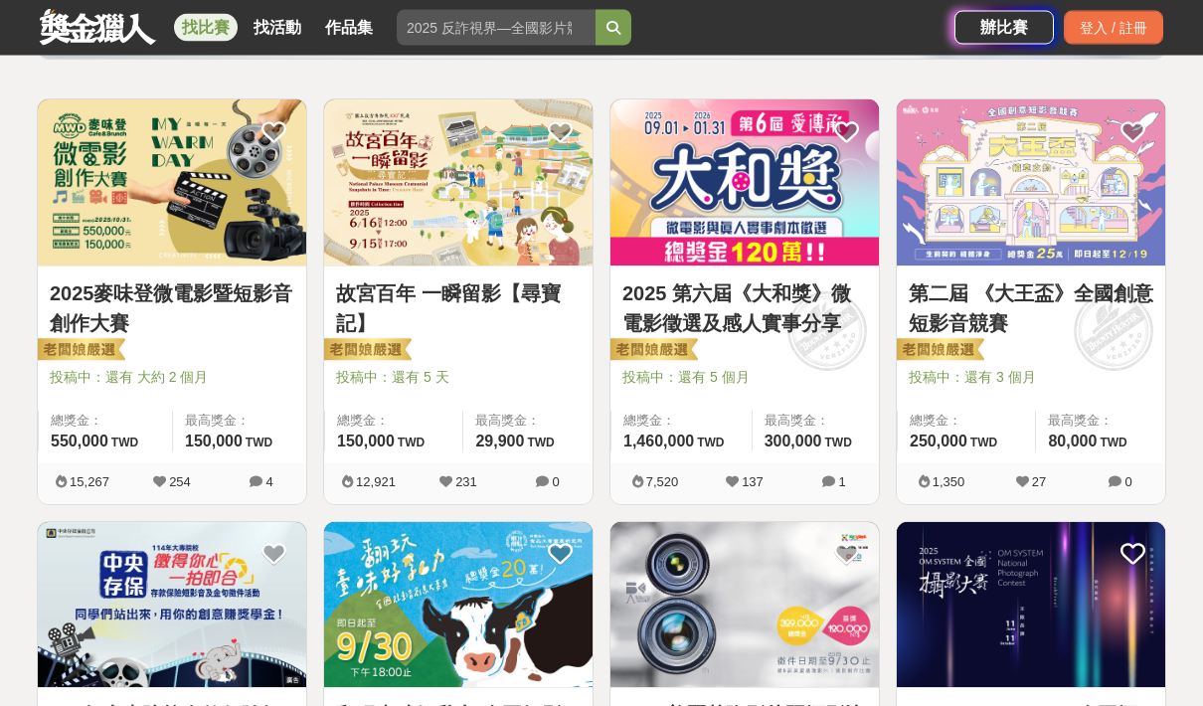
scroll to position [336, 0]
click at [971, 211] on img at bounding box center [1031, 182] width 268 height 166
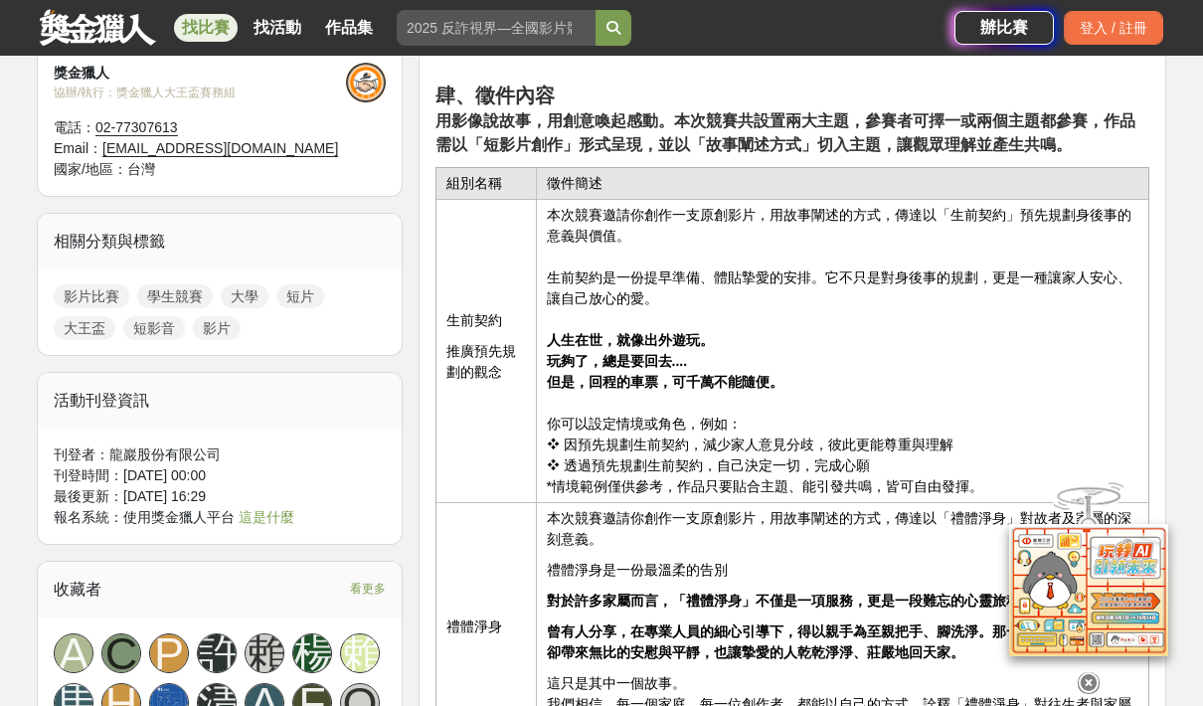
scroll to position [1628, 0]
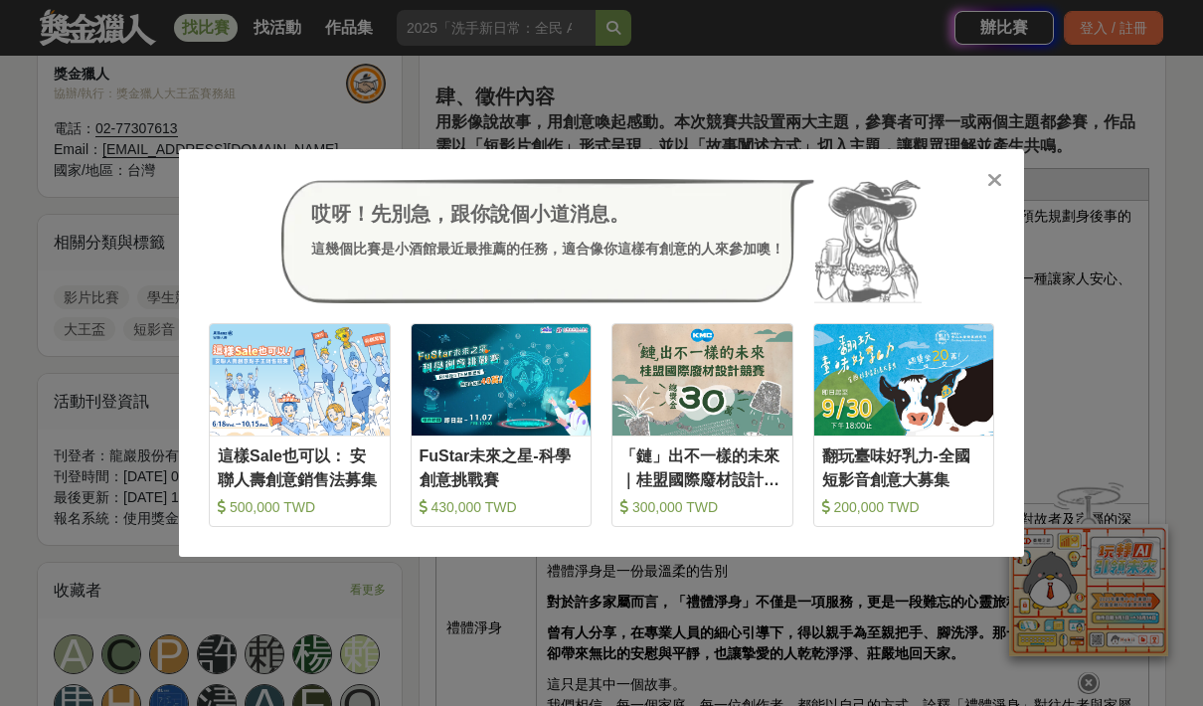
click at [476, 591] on div "哎呀！先別急，跟你說個小道消息。 這幾個比賽是小酒館最近最推薦的任務，適合像你這樣有創意的人來參加噢！ 收藏 這樣Sale也可以： 安聯人壽創意銷售法募集 5…" at bounding box center [601, 353] width 1203 height 706
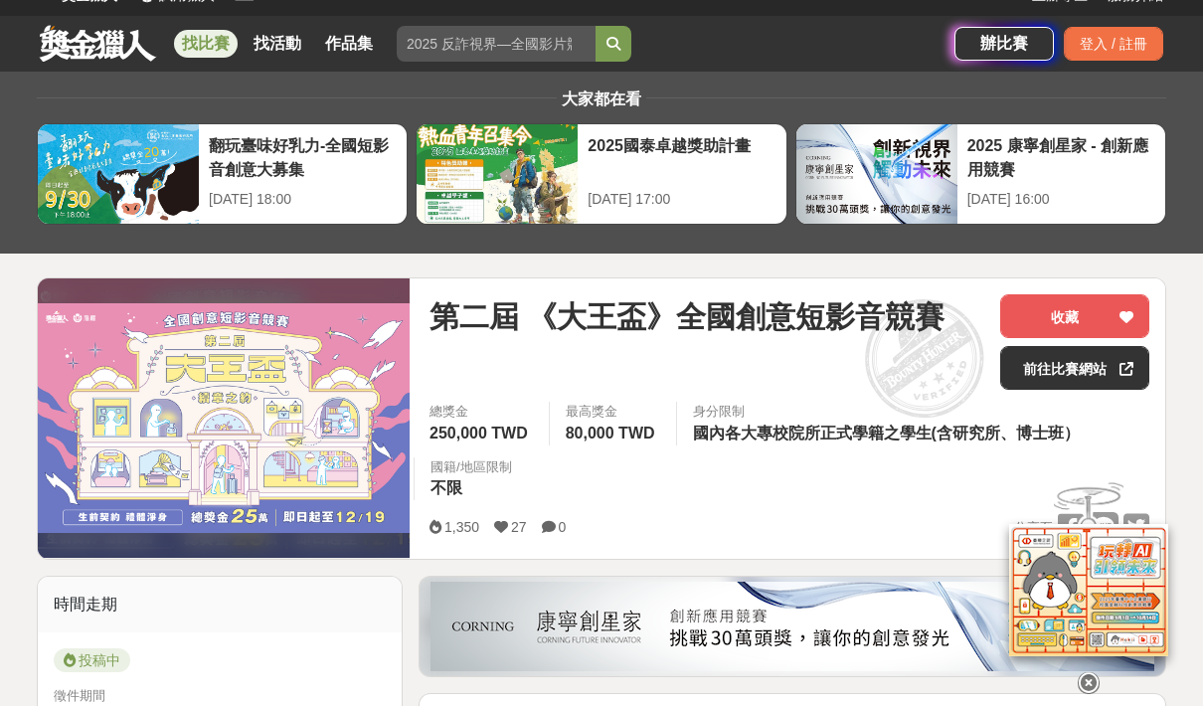
scroll to position [0, 0]
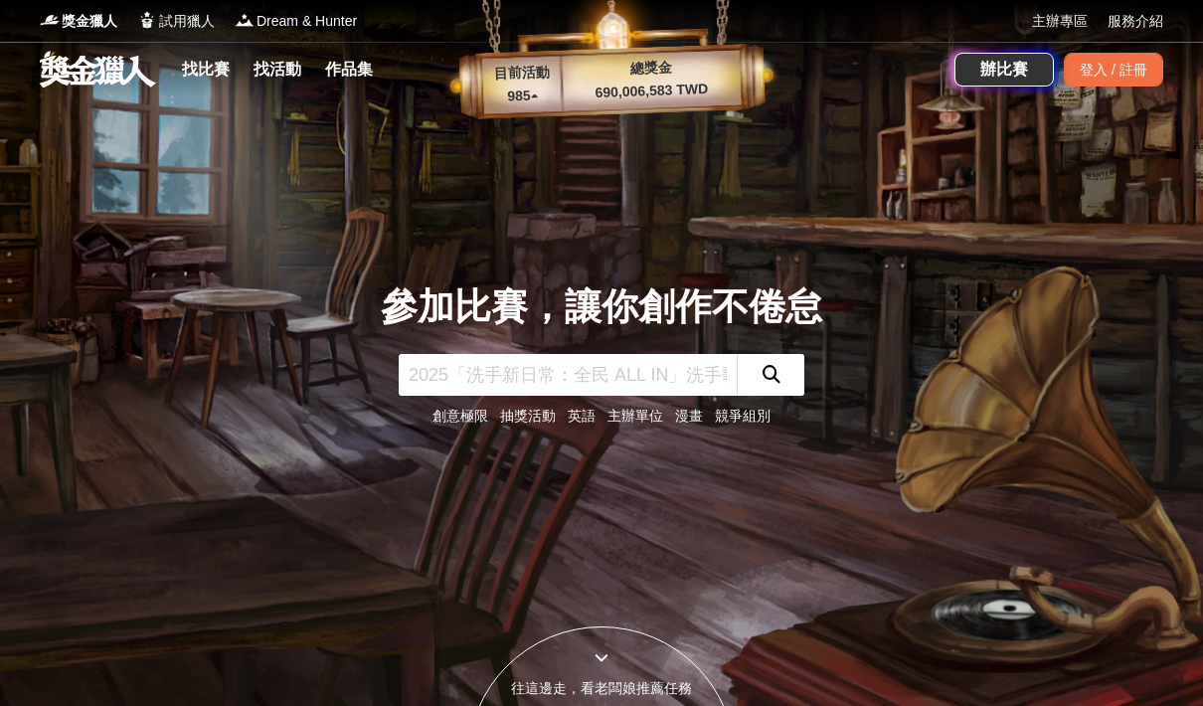
click at [203, 70] on link "找比賽" at bounding box center [206, 70] width 64 height 28
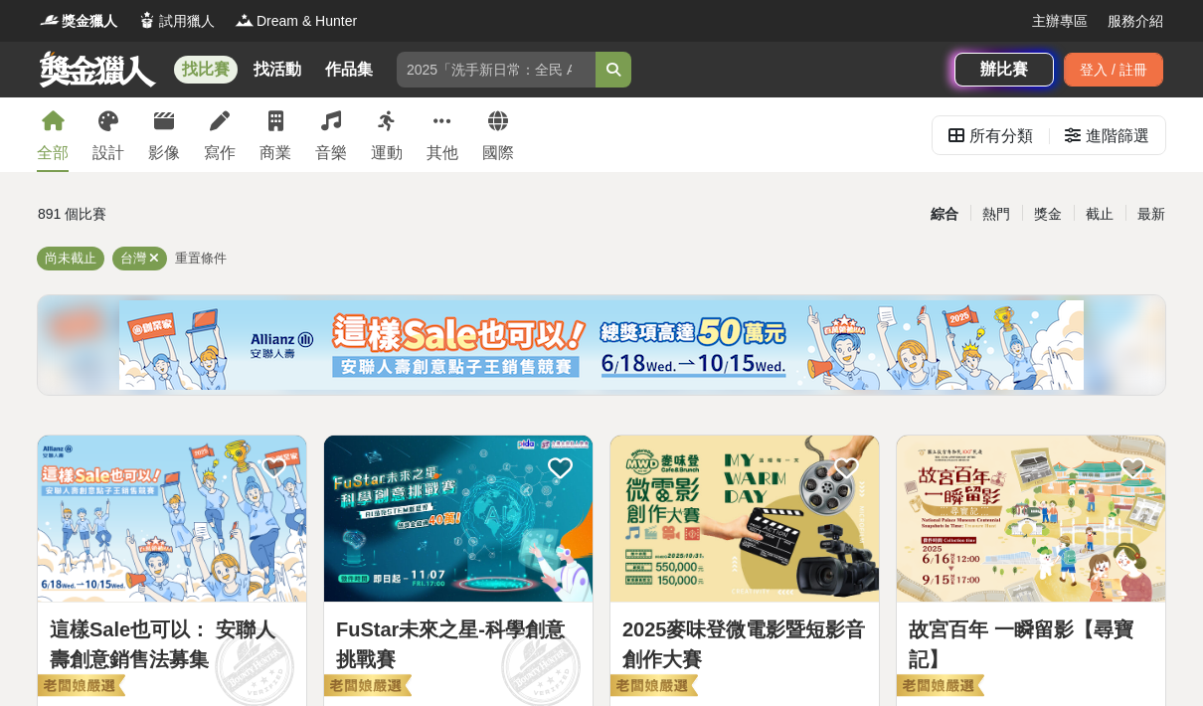
click at [899, 452] on img at bounding box center [1031, 518] width 268 height 166
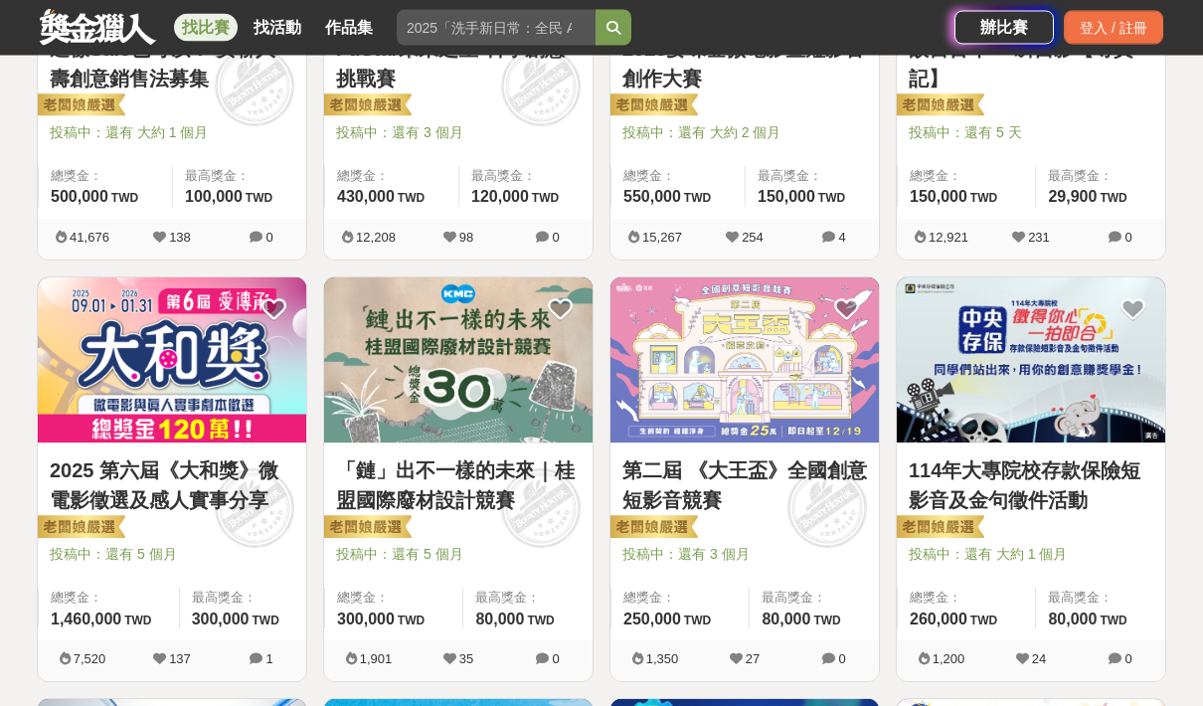
scroll to position [580, 0]
click at [704, 357] on img at bounding box center [744, 360] width 268 height 166
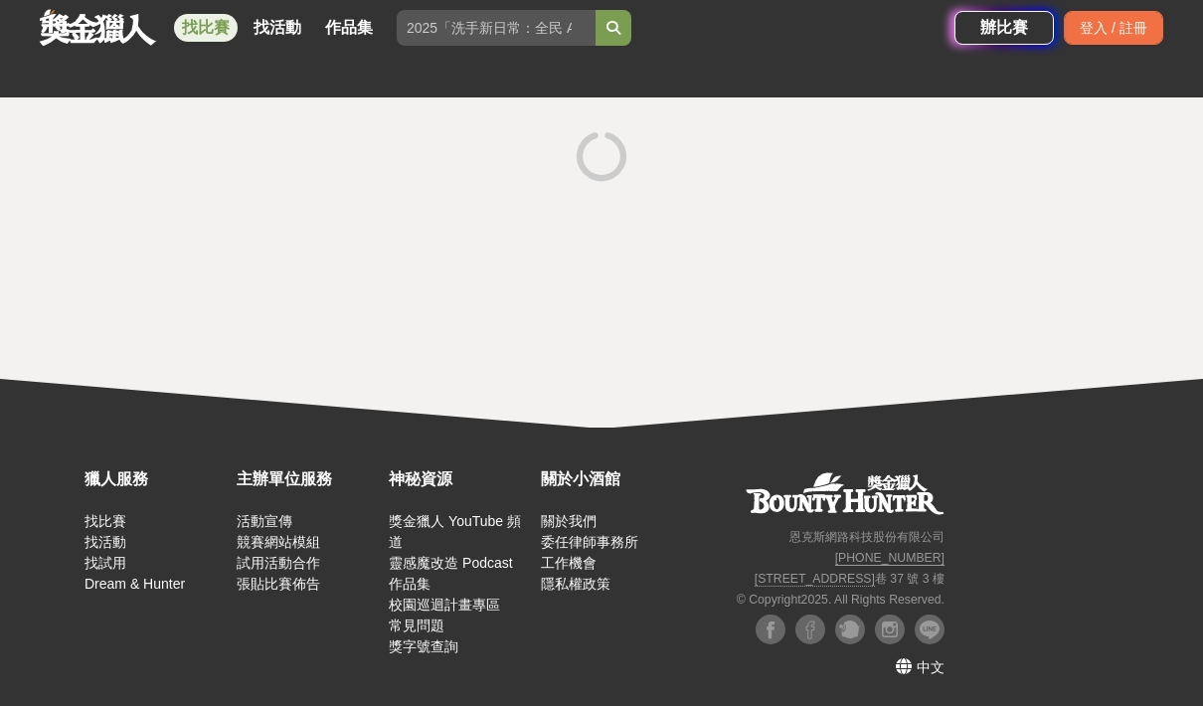
scroll to position [80, 0]
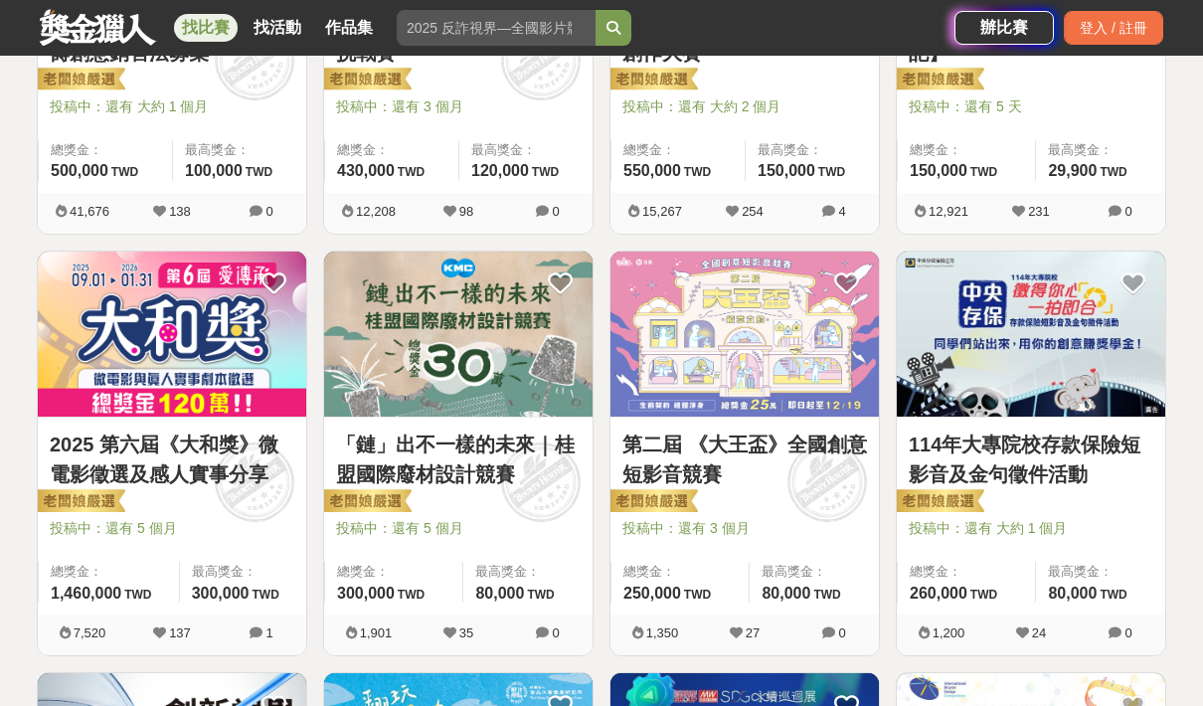
click at [124, 353] on img at bounding box center [172, 334] width 268 height 166
